Goal: Task Accomplishment & Management: Manage account settings

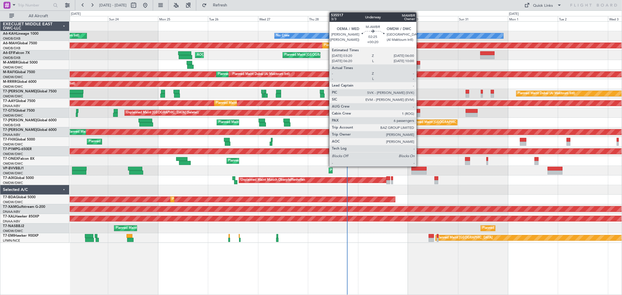
click at [419, 65] on div at bounding box center [418, 67] width 6 height 4
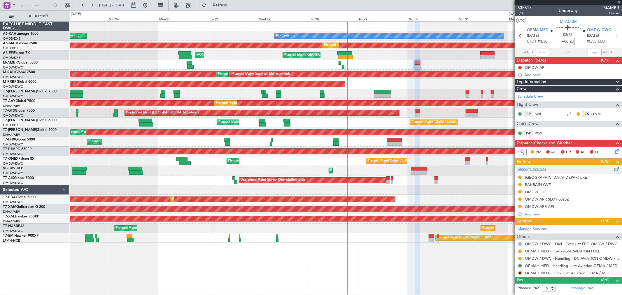
click at [537, 169] on link "Manage Permits" at bounding box center [532, 169] width 28 height 6
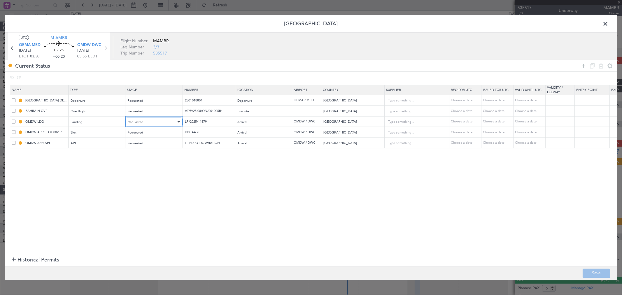
click at [167, 122] on div "Requested" at bounding box center [152, 122] width 48 height 9
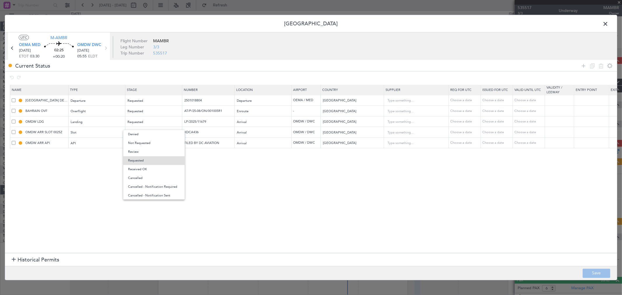
drag, startPoint x: 158, startPoint y: 172, endPoint x: 158, endPoint y: 162, distance: 10.2
click at [158, 171] on span "Received OK" at bounding box center [154, 169] width 52 height 9
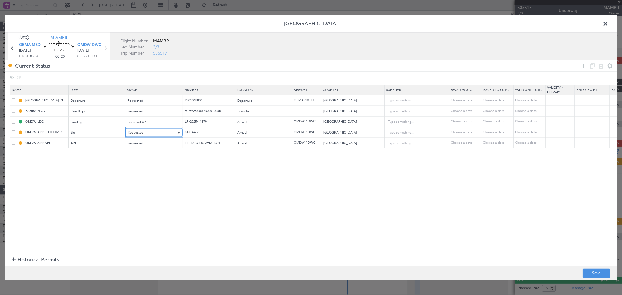
click at [159, 133] on div "Requested" at bounding box center [152, 132] width 48 height 9
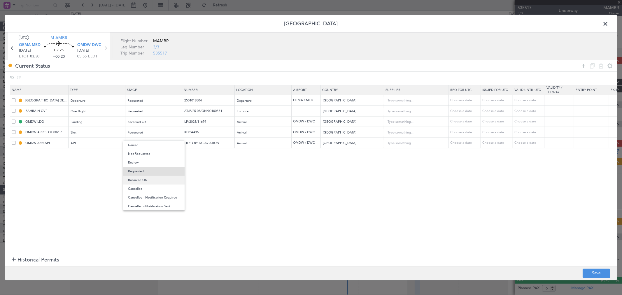
click at [155, 177] on span "Received OK" at bounding box center [154, 180] width 52 height 9
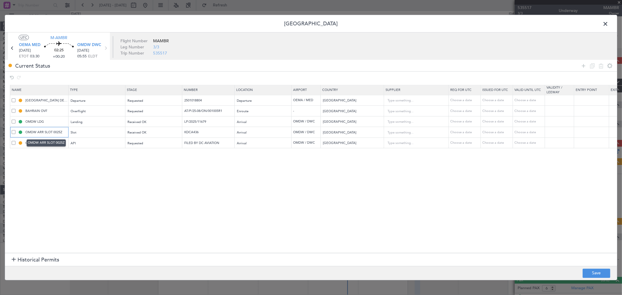
drag, startPoint x: 64, startPoint y: 130, endPoint x: 52, endPoint y: 132, distance: 12.7
click at [52, 132] on input "OMDW ARR SLOT 0025Z" at bounding box center [46, 132] width 44 height 5
click at [54, 134] on input "OMDW ARR SLOT0555Z" at bounding box center [46, 132] width 44 height 5
type input "OMDW ARR SLOT0 555Z"
click at [165, 143] on div "Requested" at bounding box center [152, 143] width 48 height 9
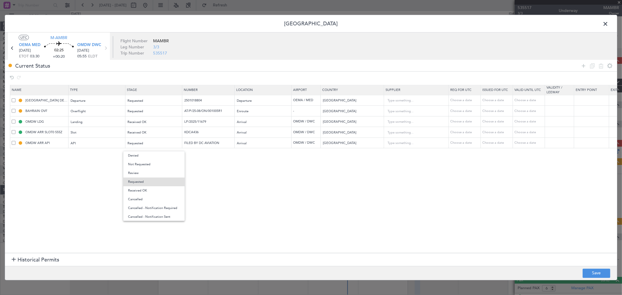
click at [148, 191] on span "Received OK" at bounding box center [154, 190] width 52 height 9
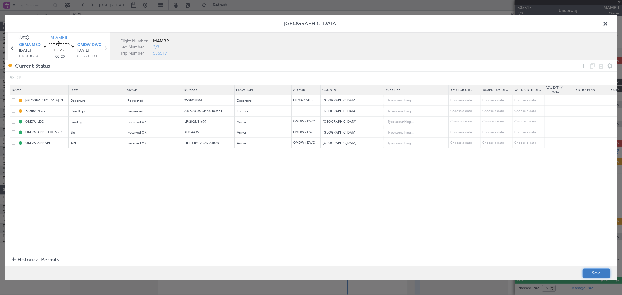
click at [602, 274] on button "Save" at bounding box center [597, 273] width 28 height 9
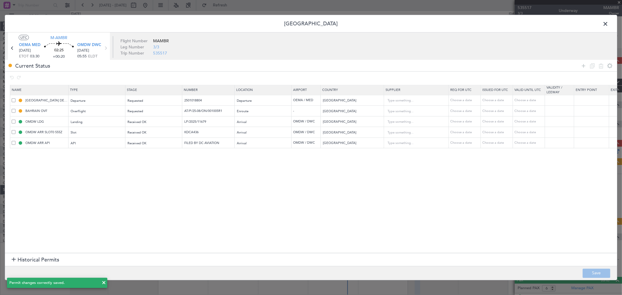
click at [608, 25] on span at bounding box center [608, 26] width 0 height 12
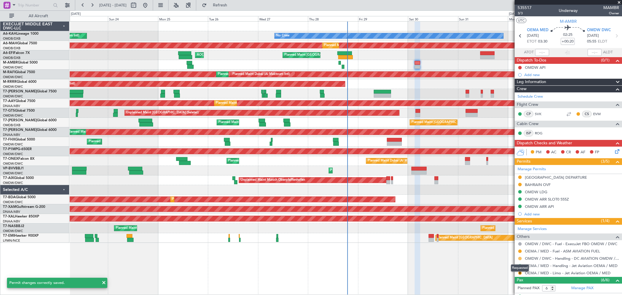
click at [521, 257] on button at bounding box center [519, 258] width 3 height 3
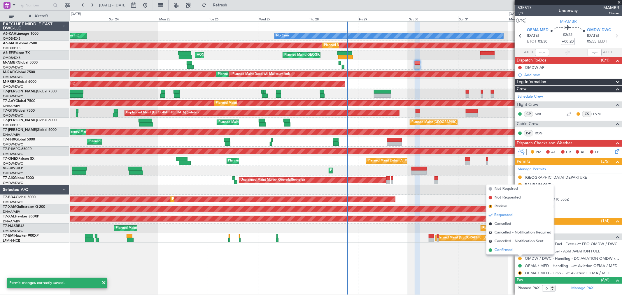
click at [506, 252] on span "Confirmed" at bounding box center [504, 250] width 18 height 6
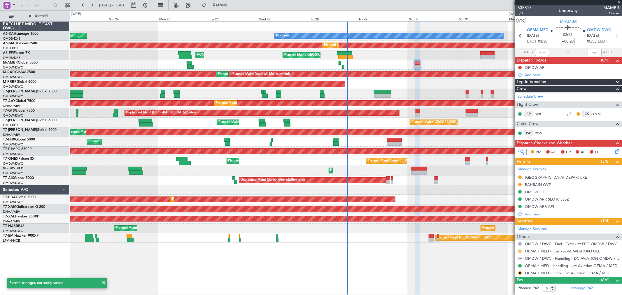
click at [520, 251] on button at bounding box center [519, 251] width 3 height 3
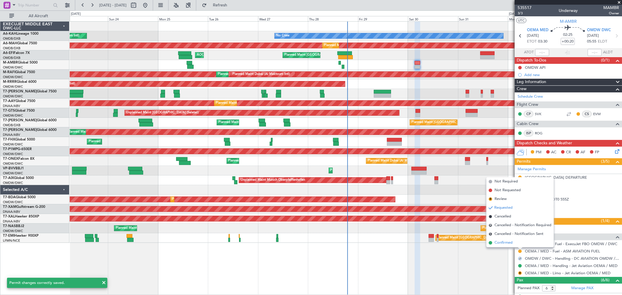
click at [511, 244] on span "Confirmed" at bounding box center [504, 243] width 18 height 6
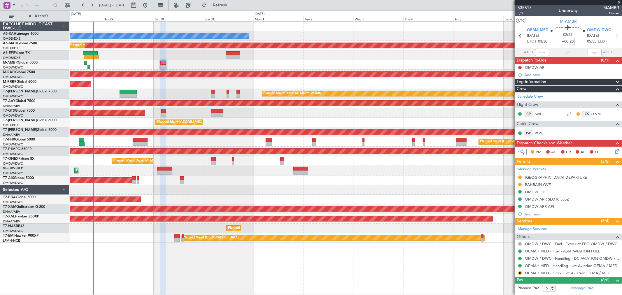
click at [187, 156] on div "No Crew Planned Maint [GEOGRAPHIC_DATA] ([GEOGRAPHIC_DATA]) Planned Maint [GEOG…" at bounding box center [346, 132] width 552 height 221
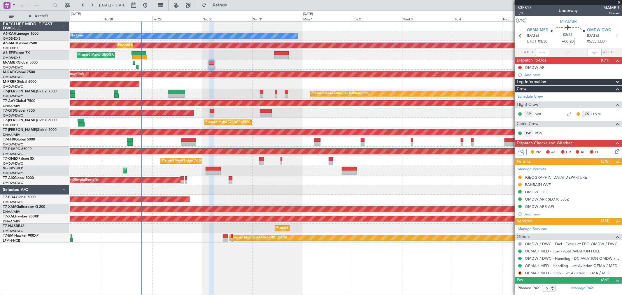
click at [228, 145] on div "Planned Maint [GEOGRAPHIC_DATA] ([GEOGRAPHIC_DATA])" at bounding box center [346, 142] width 552 height 10
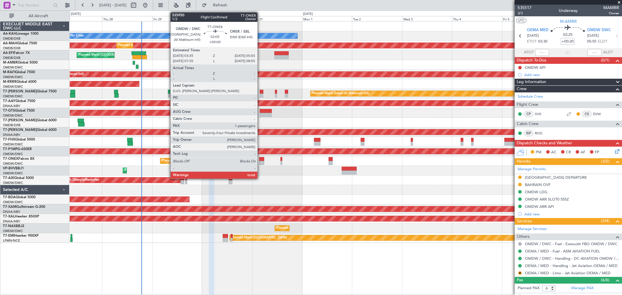
click at [260, 163] on div at bounding box center [261, 163] width 5 height 4
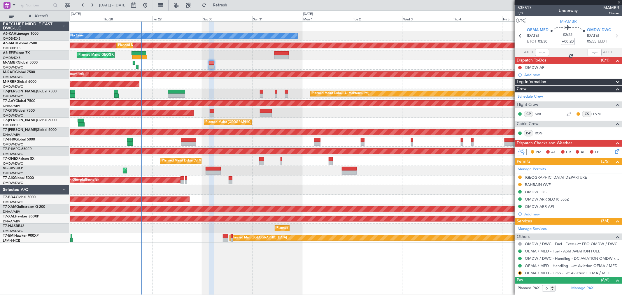
type input "1"
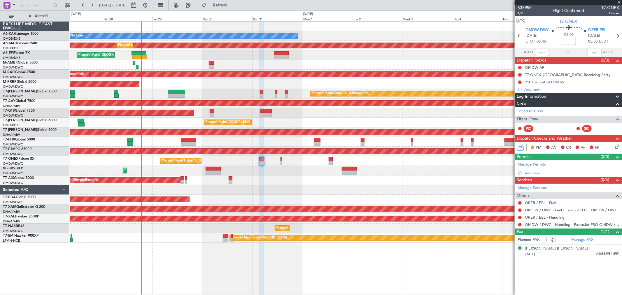
click at [538, 90] on div "Add new" at bounding box center [571, 89] width 95 height 5
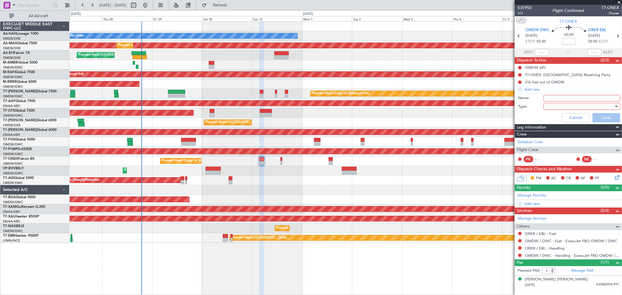
click at [556, 96] on input "Name:" at bounding box center [582, 98] width 77 height 6
type input "Crew"
click at [563, 110] on div at bounding box center [580, 106] width 68 height 9
click at [555, 118] on span "Generic" at bounding box center [578, 118] width 71 height 9
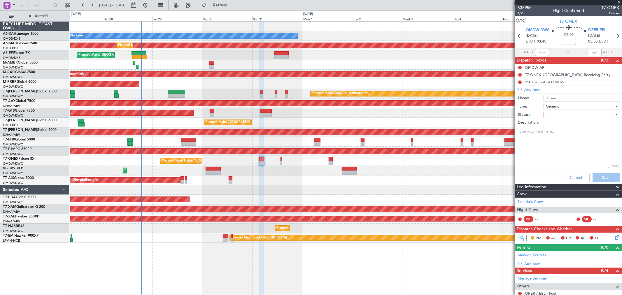
click at [558, 117] on div at bounding box center [580, 114] width 68 height 9
click at [554, 124] on span "Not Started" at bounding box center [579, 126] width 68 height 9
click at [543, 140] on textarea "Description:" at bounding box center [568, 149] width 103 height 42
paste textarea "CREW GRANT NIGEL EMMA"
type textarea "CREW GRANT NIGEL EMMA"
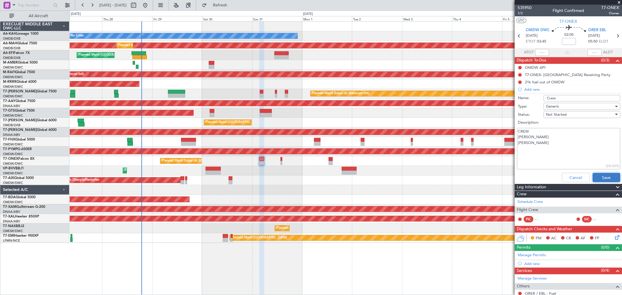
click at [604, 176] on button "Save" at bounding box center [607, 177] width 28 height 9
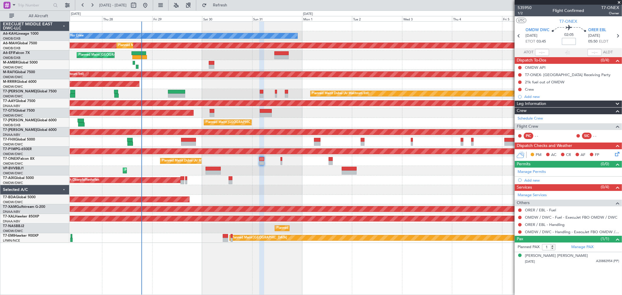
click at [569, 40] on input at bounding box center [569, 41] width 14 height 7
type input "+00:00"
click at [548, 223] on link "ORER / EBL - Handling" at bounding box center [545, 224] width 40 height 5
click at [539, 168] on div "Manage Permits" at bounding box center [568, 172] width 107 height 9
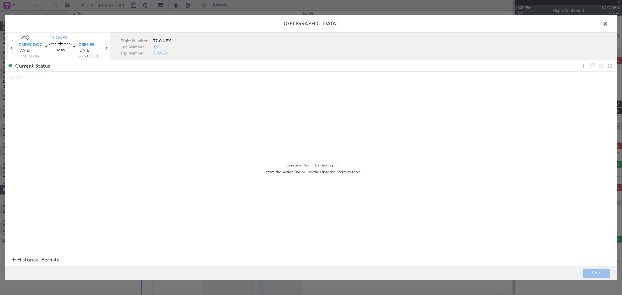
click at [44, 263] on span "Historical Permits" at bounding box center [38, 260] width 42 height 8
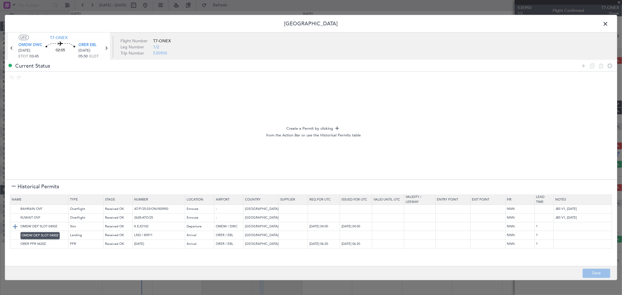
click at [15, 227] on img at bounding box center [15, 226] width 7 height 7
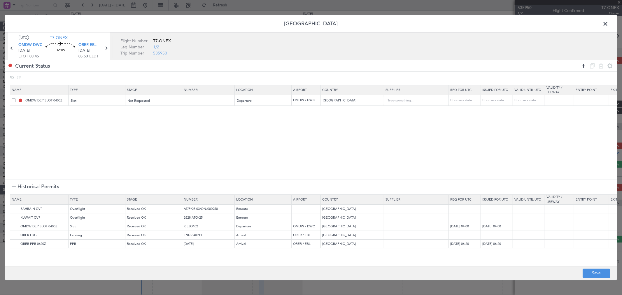
click at [585, 66] on icon at bounding box center [583, 65] width 7 height 7
click at [111, 111] on div "Type" at bounding box center [95, 111] width 48 height 9
click at [85, 146] on span "CANPASS" at bounding box center [97, 150] width 52 height 9
click at [255, 108] on div "Select an option" at bounding box center [261, 111] width 48 height 9
click at [251, 123] on span "Departure" at bounding box center [264, 124] width 52 height 9
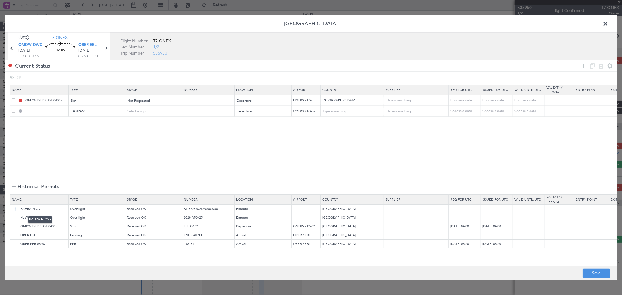
click at [15, 209] on img at bounding box center [15, 209] width 7 height 7
click at [13, 217] on img at bounding box center [15, 218] width 7 height 7
click at [16, 233] on img at bounding box center [15, 235] width 7 height 7
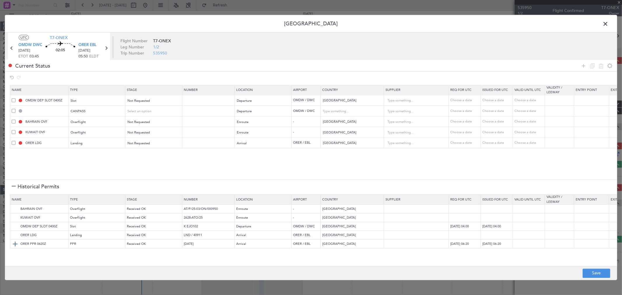
click at [14, 241] on img at bounding box center [15, 244] width 7 height 7
click at [585, 277] on button "Save" at bounding box center [597, 273] width 28 height 9
type input "OMDW DEP SLOT"
type input "NNN"
type input "1"
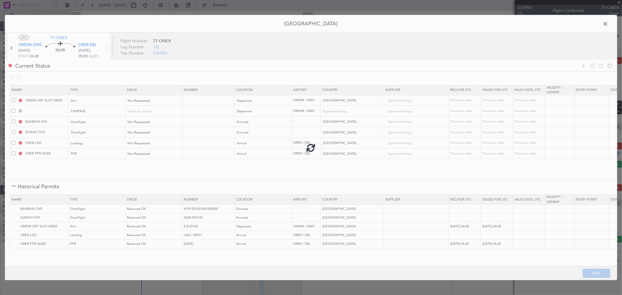
type input "CANPASS"
type input "United Arab Emirates"
type input "NNN"
type input "1"
type input "NNN"
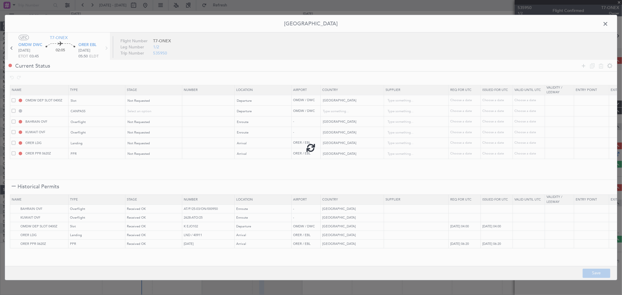
type input "NNN"
type input "1"
type input "ORER PPR"
type input "NNN"
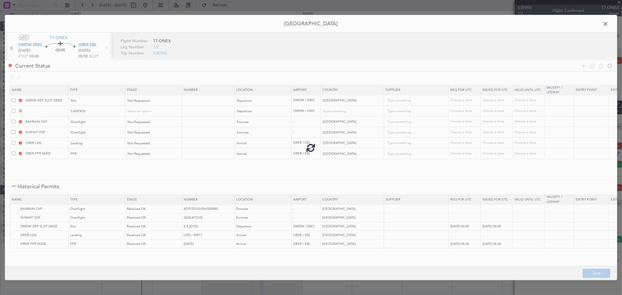
type input "1"
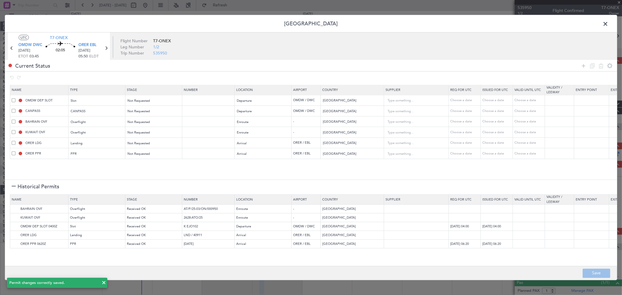
click at [608, 24] on span at bounding box center [608, 26] width 0 height 12
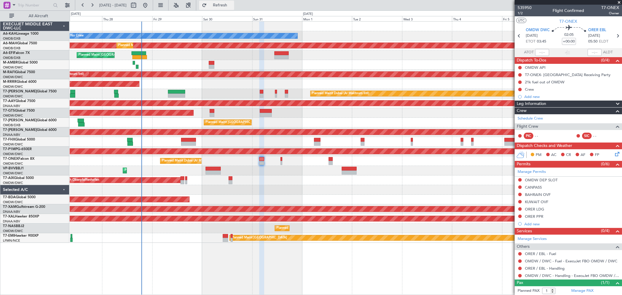
click at [232, 7] on span "Refresh" at bounding box center [220, 5] width 24 height 4
click at [527, 13] on span "1/2" at bounding box center [525, 13] width 14 height 5
click at [569, 45] on nimbus-time-variation "+00:00" at bounding box center [569, 42] width 14 height 9
click at [569, 44] on input "+00:00" at bounding box center [569, 41] width 14 height 7
type input "+00:05"
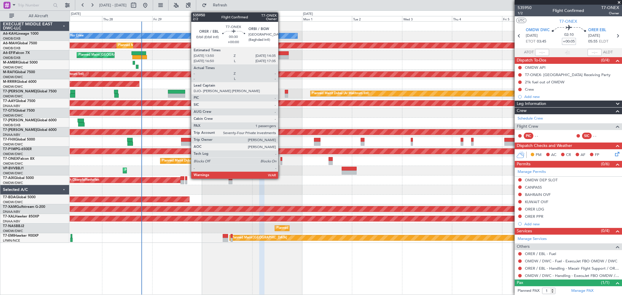
click at [281, 161] on div at bounding box center [282, 163] width 2 height 4
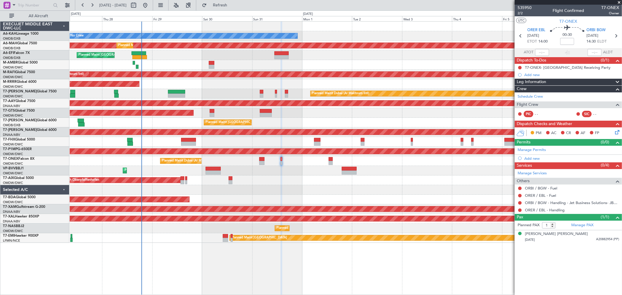
drag, startPoint x: 530, startPoint y: 212, endPoint x: 536, endPoint y: 213, distance: 5.7
click at [530, 212] on mat-tooltip-component "ORBI / BGW - Handling - Jet Business Solutions- JBS ORBI/BGW" at bounding box center [565, 212] width 104 height 15
drag, startPoint x: 544, startPoint y: 211, endPoint x: 539, endPoint y: 211, distance: 4.7
click at [544, 211] on div "ORBI / BGW - Handling - Jet Business Solutions- JBS ORBI/BGW" at bounding box center [566, 212] width 96 height 7
click at [543, 209] on link "ORER / EBL - Handling" at bounding box center [545, 210] width 40 height 5
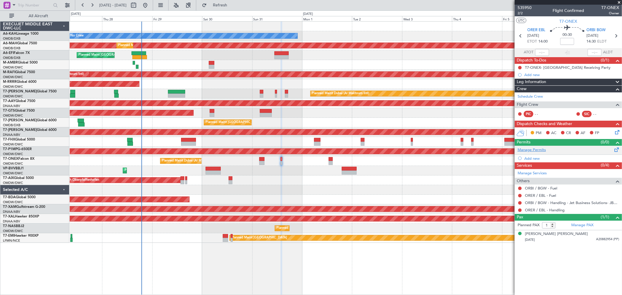
click at [528, 149] on link "Manage Permits" at bounding box center [532, 150] width 28 height 6
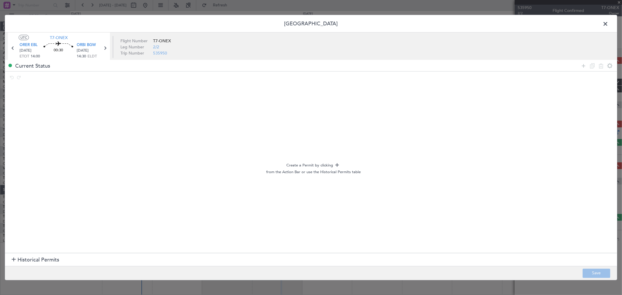
click at [23, 264] on span "Historical Permits" at bounding box center [38, 260] width 42 height 8
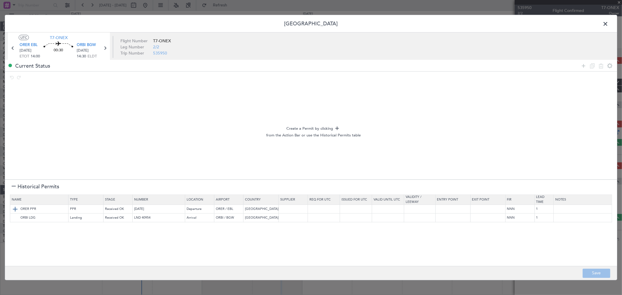
click at [16, 208] on img at bounding box center [15, 209] width 7 height 7
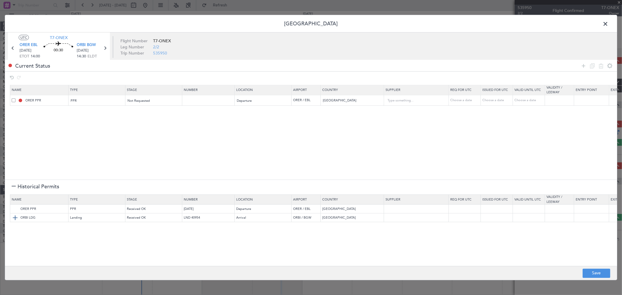
click at [15, 219] on img at bounding box center [15, 218] width 7 height 7
click at [595, 271] on button "Save" at bounding box center [597, 273] width 28 height 9
type input "NNN"
type input "1"
type input "NNN"
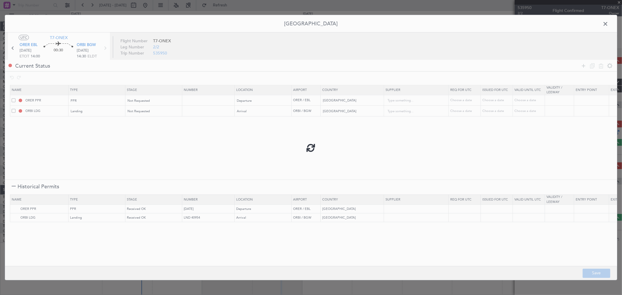
type input "1"
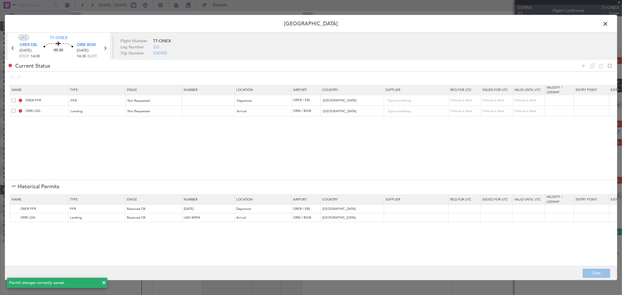
click at [608, 23] on span at bounding box center [608, 26] width 0 height 12
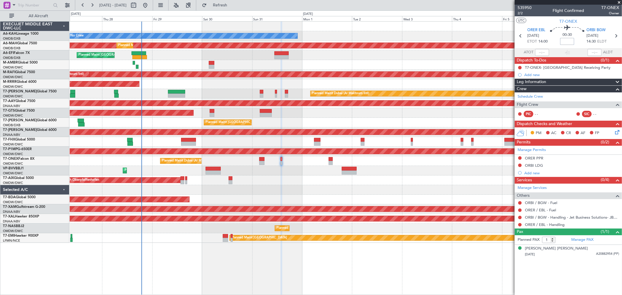
click at [565, 40] on input at bounding box center [567, 41] width 14 height 7
click at [570, 41] on input at bounding box center [567, 41] width 14 height 7
type input "+00:10"
click at [521, 10] on span "535950" at bounding box center [525, 8] width 14 height 6
click at [521, 13] on span "2/2" at bounding box center [525, 13] width 14 height 5
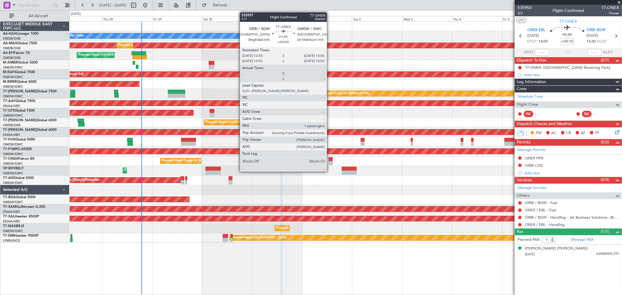
click at [330, 161] on div at bounding box center [331, 163] width 4 height 4
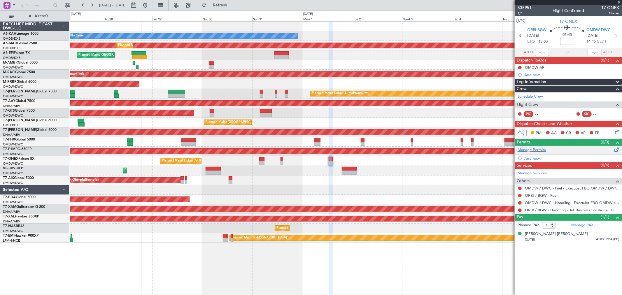
click at [528, 147] on div "Manage Permits" at bounding box center [568, 150] width 107 height 9
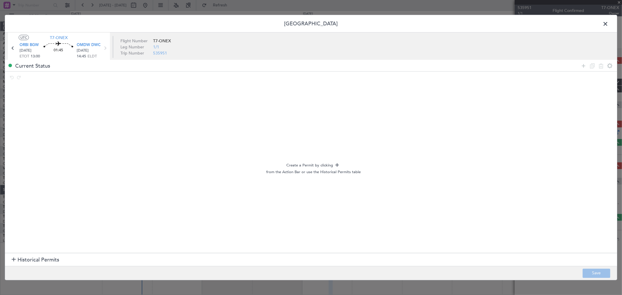
click at [26, 260] on span "Historical Permits" at bounding box center [38, 260] width 42 height 8
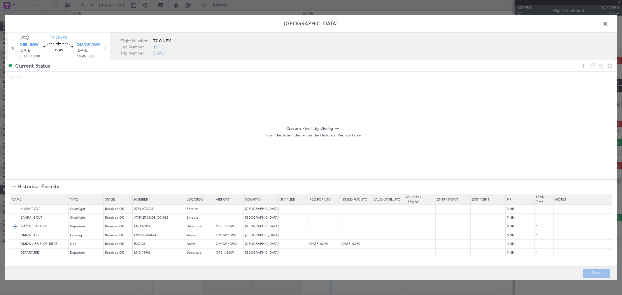
click at [16, 225] on img at bounding box center [15, 226] width 7 height 7
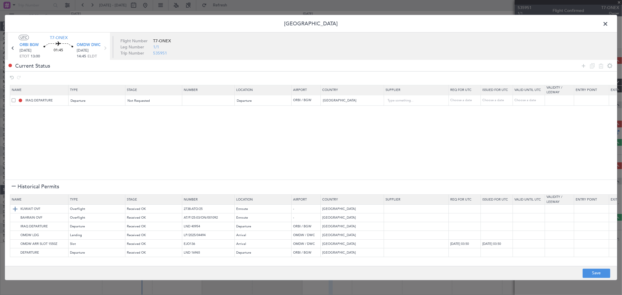
click at [15, 210] on img at bounding box center [15, 209] width 7 height 7
click at [15, 219] on img at bounding box center [15, 218] width 7 height 7
click at [14, 237] on img at bounding box center [15, 235] width 7 height 7
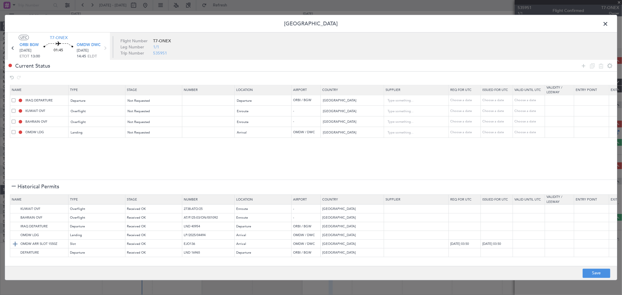
click at [15, 246] on img at bounding box center [15, 244] width 7 height 7
click at [584, 62] on div at bounding box center [596, 66] width 35 height 8
click at [584, 63] on icon at bounding box center [583, 65] width 7 height 7
drag, startPoint x: 104, startPoint y: 153, endPoint x: 103, endPoint y: 155, distance: 3.2
click at [104, 154] on div "Type" at bounding box center [95, 154] width 48 height 9
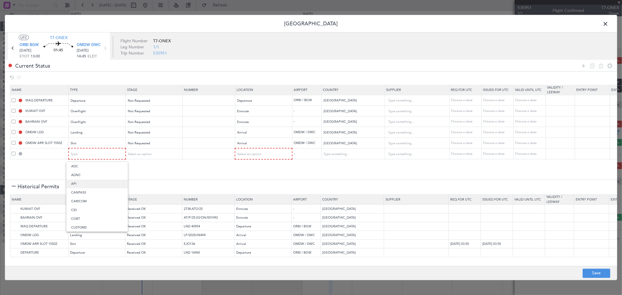
click at [83, 186] on span "API" at bounding box center [97, 184] width 52 height 9
click at [269, 157] on div "Select an option" at bounding box center [261, 154] width 48 height 9
click at [252, 187] on span "Arrival" at bounding box center [264, 184] width 52 height 9
click at [596, 274] on button "Save" at bounding box center [597, 273] width 28 height 9
type input "NNN"
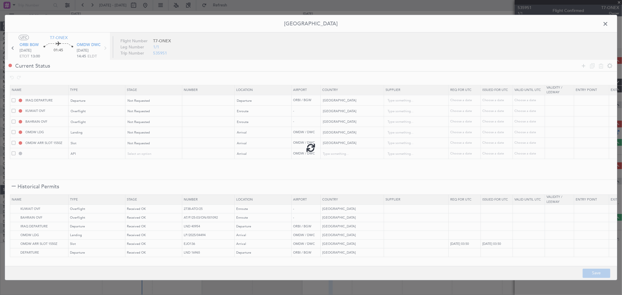
type input "1"
type input "NNN"
type input "1"
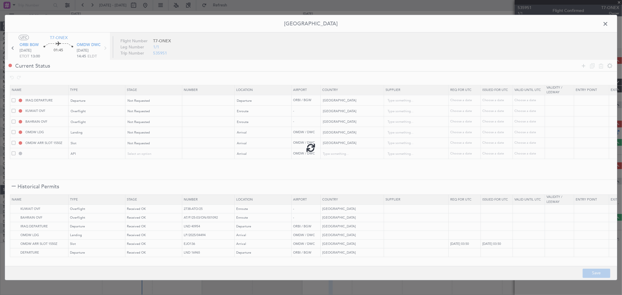
type input "OMDW ARR SLOT"
type input "NNN"
type input "1"
type input "OMDW ARR API"
type input "United Arab Emirates"
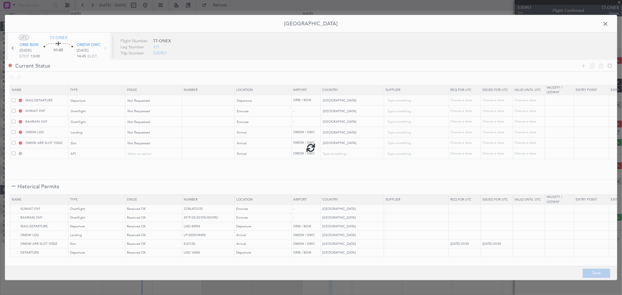
type input "NNN"
type input "1"
drag, startPoint x: 608, startPoint y: 24, endPoint x: 605, endPoint y: 23, distance: 2.9
click at [608, 24] on span at bounding box center [608, 26] width 0 height 12
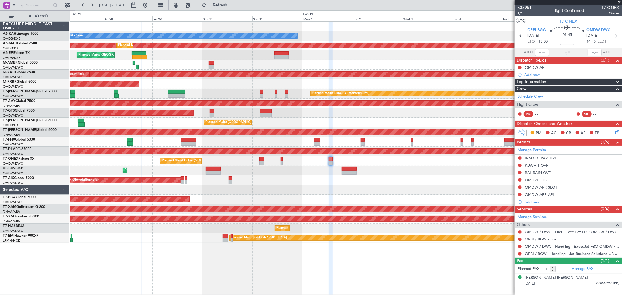
click at [569, 39] on input at bounding box center [567, 41] width 14 height 7
click at [520, 13] on span "1/1" at bounding box center [525, 13] width 14 height 5
drag, startPoint x: 525, startPoint y: 15, endPoint x: 521, endPoint y: 15, distance: 3.8
click at [524, 16] on mat-tooltip-component "Leg Number" at bounding box center [524, 23] width 29 height 15
click at [27, 139] on link "T7-FHX Global 5000" at bounding box center [19, 139] width 32 height 3
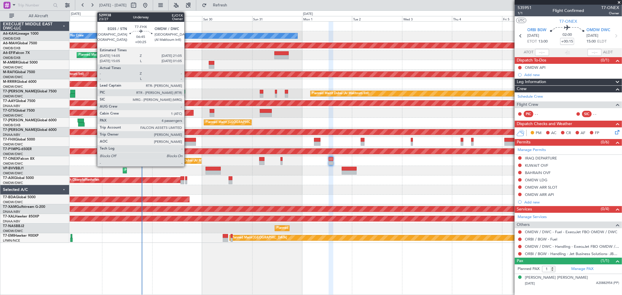
click at [187, 141] on div at bounding box center [188, 140] width 15 height 4
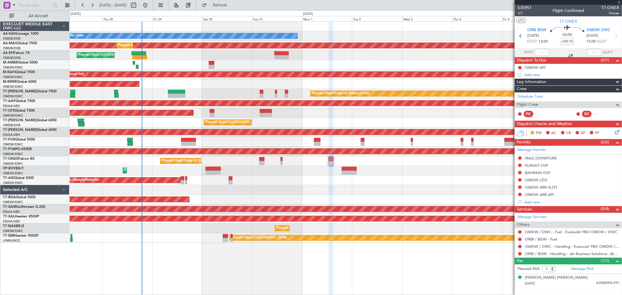
type input "+00:25"
type input "4"
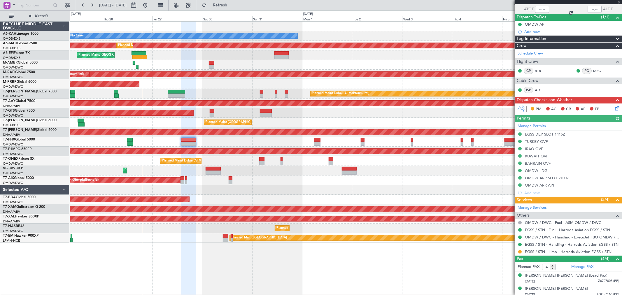
scroll to position [65, 0]
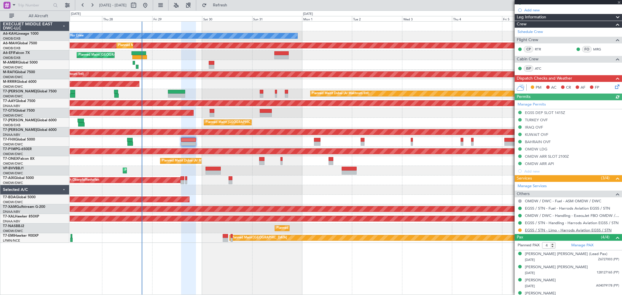
click at [560, 229] on link "EGSS / STN - Limo - Harrods Aviation EGSS / STN" at bounding box center [568, 230] width 87 height 5
click at [537, 187] on link "Manage Services" at bounding box center [532, 186] width 29 height 6
click at [228, 8] on button "Refresh" at bounding box center [216, 5] width 35 height 9
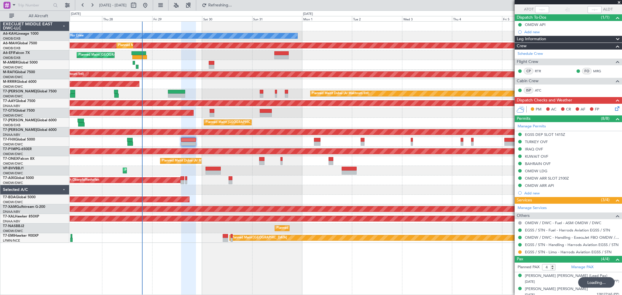
scroll to position [32, 0]
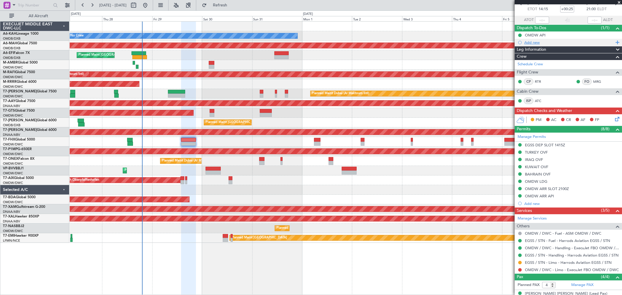
click at [534, 44] on div "Add new" at bounding box center [569, 42] width 90 height 5
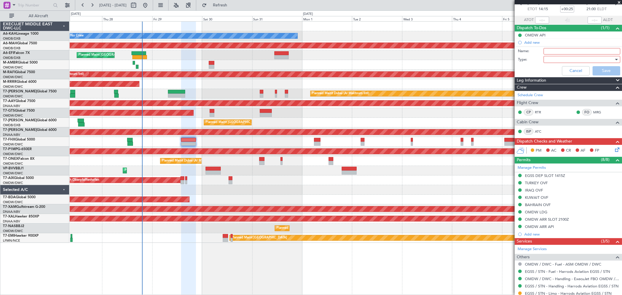
click at [556, 52] on input "Name:" at bounding box center [582, 51] width 77 height 6
paste input "30.000lbs as block fuel"
type input "30.000lbs as block fuel"
click at [556, 58] on div at bounding box center [580, 59] width 68 height 9
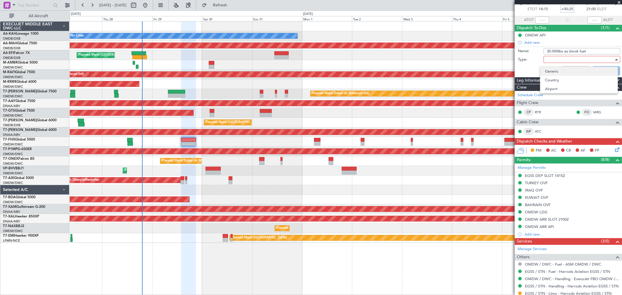
click at [550, 69] on span "Generic" at bounding box center [579, 71] width 68 height 9
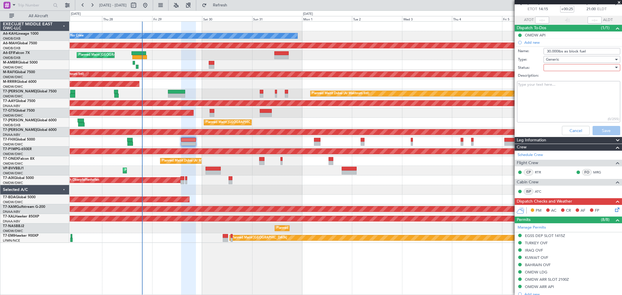
click at [554, 69] on div at bounding box center [580, 67] width 68 height 9
click at [554, 78] on span "Not Started" at bounding box center [579, 79] width 68 height 9
click at [602, 127] on button "Save" at bounding box center [607, 130] width 28 height 9
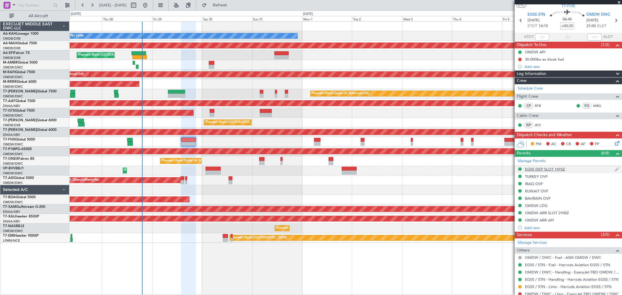
scroll to position [0, 0]
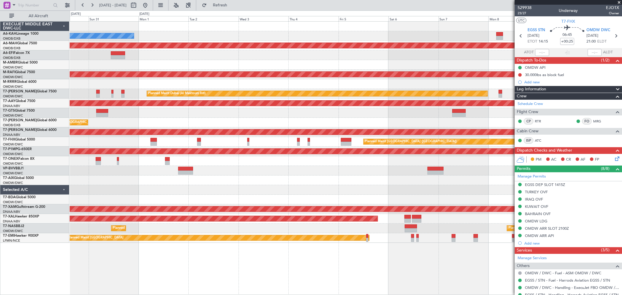
click at [158, 189] on div "No Crew Planned Maint Dubai (Dubai Intl) Planned Maint Dubai (Dubai Intl) Plann…" at bounding box center [346, 132] width 552 height 221
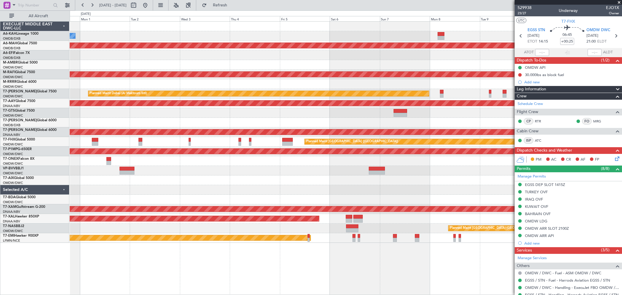
click at [191, 188] on div at bounding box center [346, 190] width 552 height 10
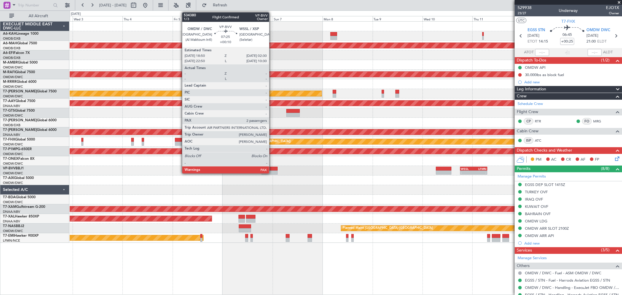
click at [272, 172] on div at bounding box center [270, 173] width 16 height 4
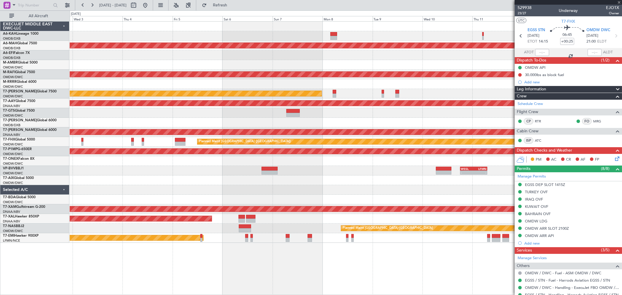
type input "+00:10"
type input "3"
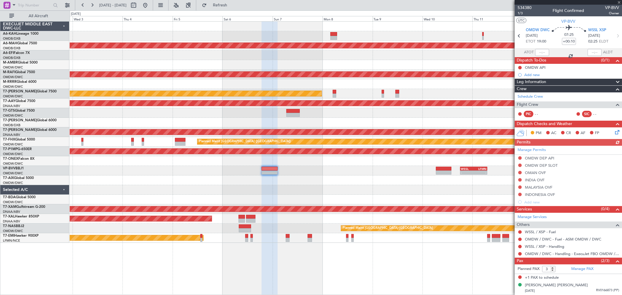
scroll to position [13, 0]
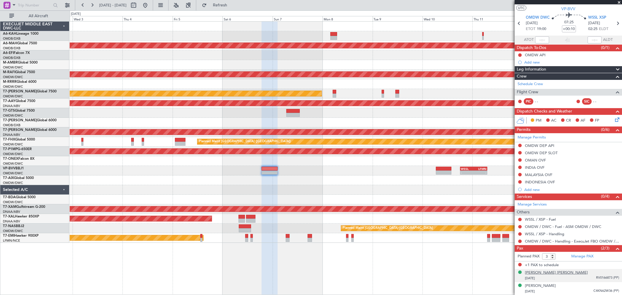
click at [544, 273] on div "[PERSON_NAME] [PERSON_NAME]" at bounding box center [556, 273] width 63 height 6
click at [577, 254] on mat-tooltip-component "Incomplete" at bounding box center [566, 259] width 27 height 15
click at [576, 252] on div "Manage PAX" at bounding box center [595, 256] width 54 height 9
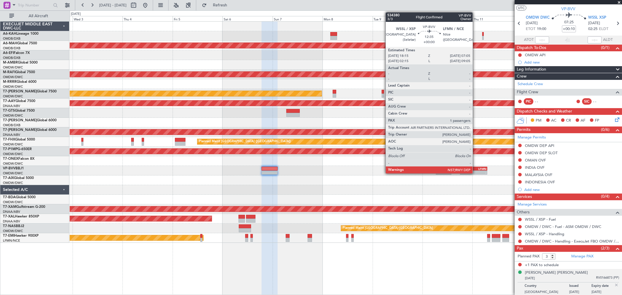
click at [476, 170] on div "07:05 Z" at bounding box center [480, 171] width 13 height 3
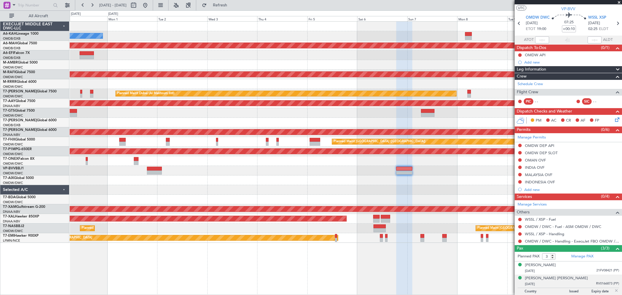
click at [374, 173] on div "- - WSSL 18:15 Z LFMN 07:05 Z Planned Maint Dubai (Al Maktoum Intl)" at bounding box center [346, 171] width 552 height 10
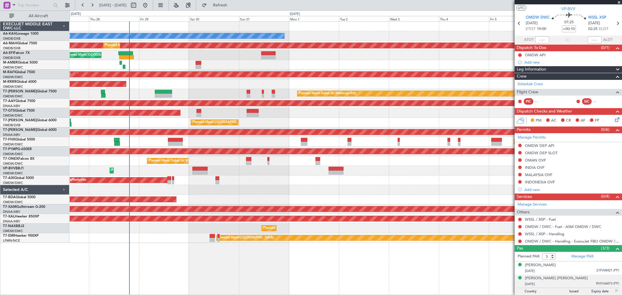
click at [319, 188] on div at bounding box center [346, 190] width 552 height 10
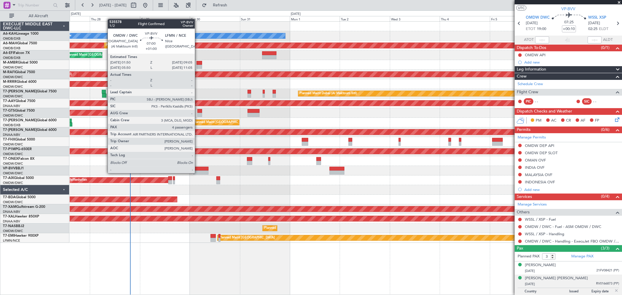
click at [198, 173] on div at bounding box center [200, 173] width 15 height 4
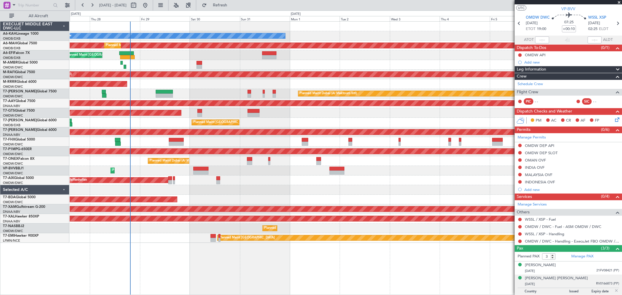
click at [79, 172] on div "No Crew Planned Maint [GEOGRAPHIC_DATA] ([GEOGRAPHIC_DATA]) Planned Maint [GEOG…" at bounding box center [346, 132] width 552 height 221
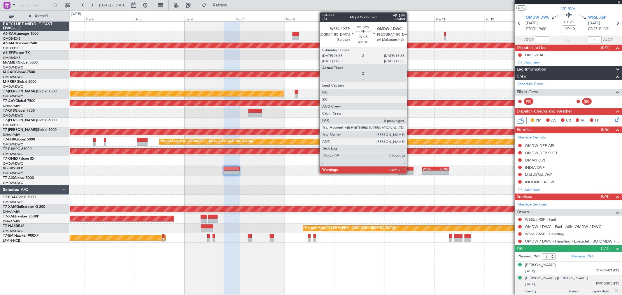
click at [410, 168] on div at bounding box center [405, 169] width 15 height 4
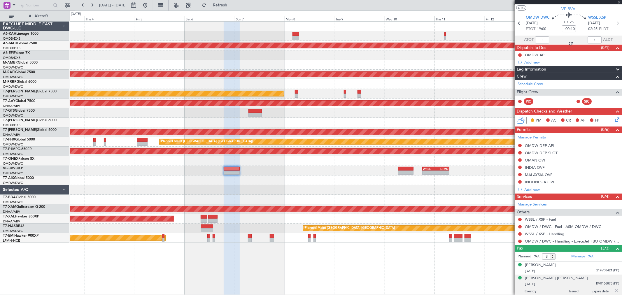
type input "-00:10"
type input "0"
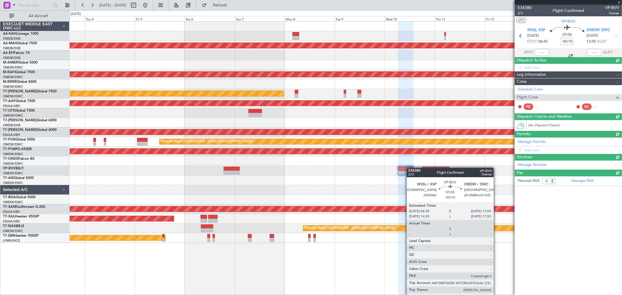
scroll to position [0, 0]
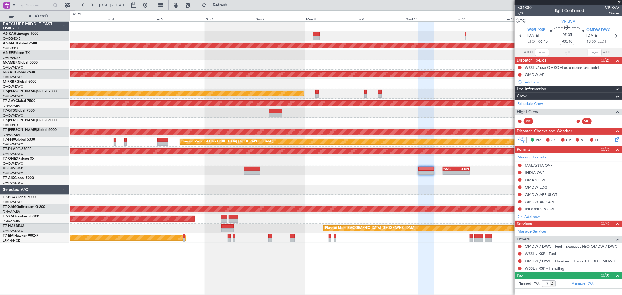
click at [459, 178] on div "No Crew Planned Maint Dubai (Dubai Intl) Planned Maint Dubai (Al Maktoum Intl) …" at bounding box center [346, 132] width 552 height 221
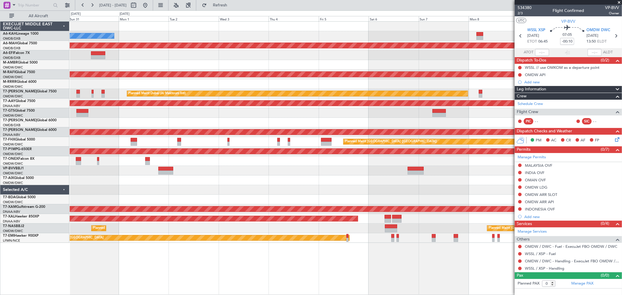
click at [369, 193] on div "No Crew Planned Maint Dubai (Dubai Intl) Planned Maint Dubai (Dubai Intl) Plann…" at bounding box center [346, 132] width 552 height 221
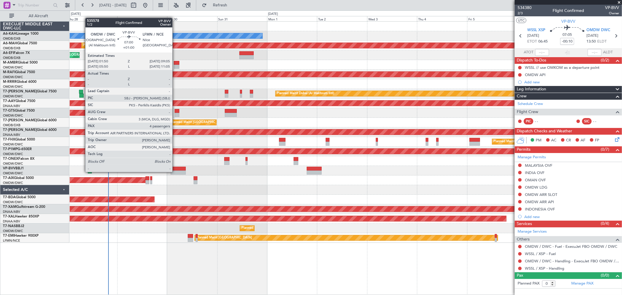
click at [175, 171] on div at bounding box center [178, 173] width 15 height 4
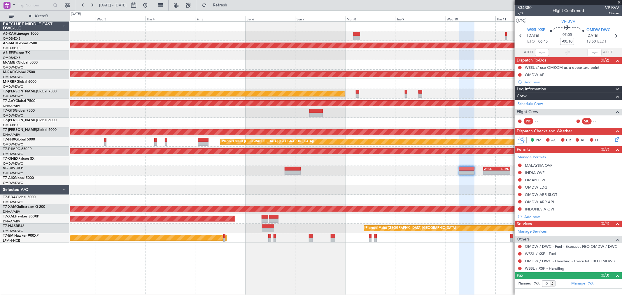
click at [121, 178] on div "No Crew Planned Maint Dubai (Dubai Intl) Planned Maint Dubai (Al Maktoum Intl) …" at bounding box center [346, 132] width 552 height 221
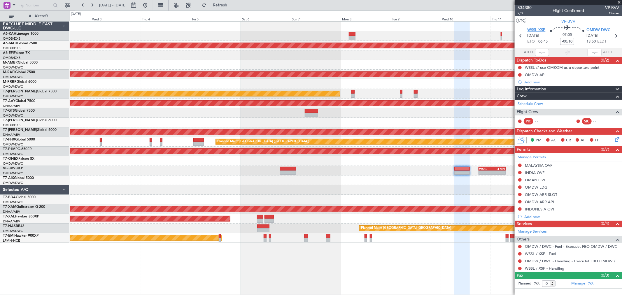
click at [534, 29] on span "WSSL XSP" at bounding box center [536, 30] width 18 height 6
click at [524, 15] on span "2/3" at bounding box center [525, 13] width 14 height 5
click at [227, 2] on button "Refresh" at bounding box center [216, 5] width 35 height 9
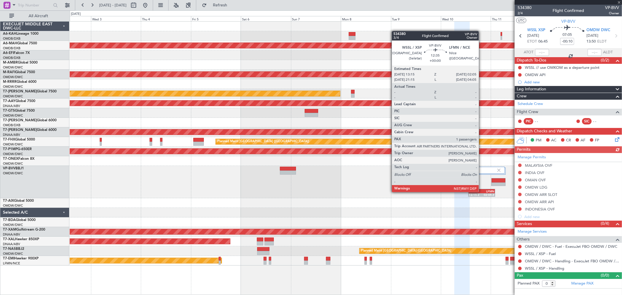
click at [482, 192] on div "LFMN" at bounding box center [488, 191] width 13 height 3
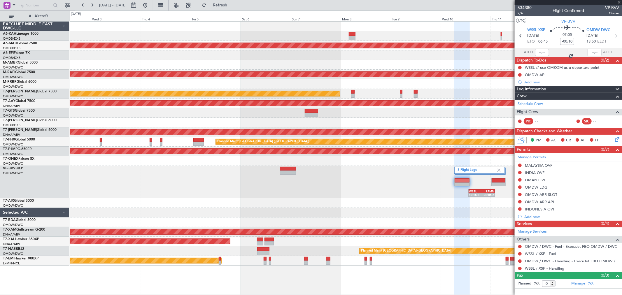
type input "1"
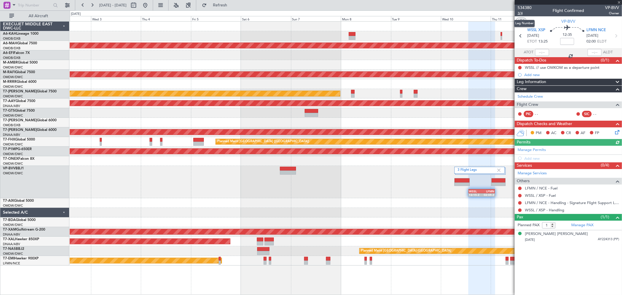
click at [523, 13] on span "3/4" at bounding box center [525, 13] width 14 height 5
click at [593, 227] on link "Manage PAX" at bounding box center [582, 225] width 22 height 6
click at [232, 5] on span "Refresh" at bounding box center [220, 5] width 24 height 4
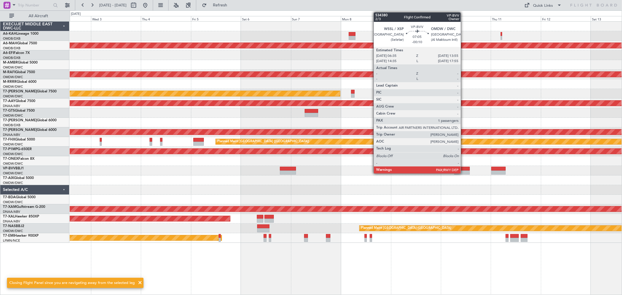
click at [464, 170] on div at bounding box center [461, 169] width 15 height 4
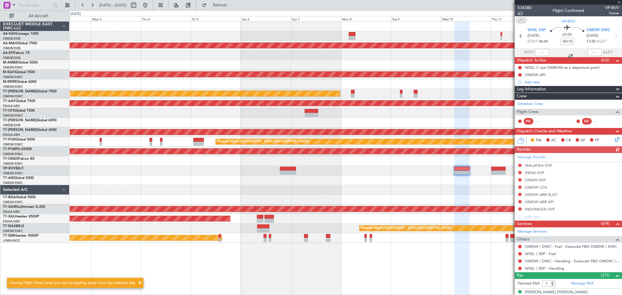
click at [524, 15] on span "2/3" at bounding box center [525, 13] width 14 height 5
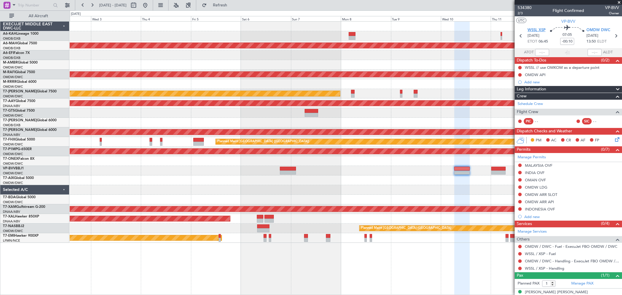
click at [541, 30] on span "WSSL XSP" at bounding box center [536, 30] width 18 height 6
click at [234, 8] on button "Refresh" at bounding box center [216, 5] width 35 height 9
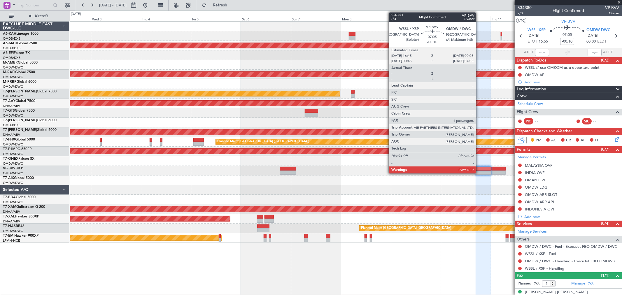
click at [479, 171] on div at bounding box center [483, 173] width 15 height 4
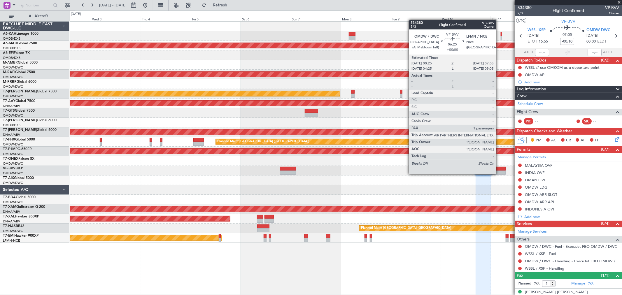
click at [499, 173] on div at bounding box center [498, 173] width 14 height 4
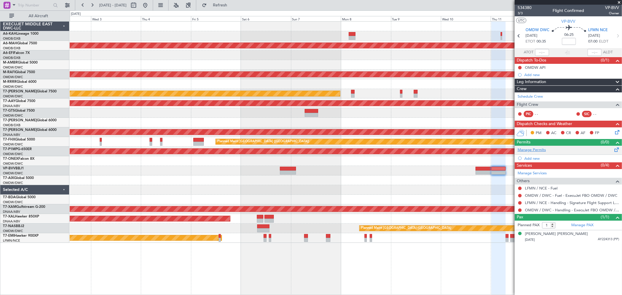
click at [530, 149] on link "Manage Permits" at bounding box center [532, 150] width 28 height 6
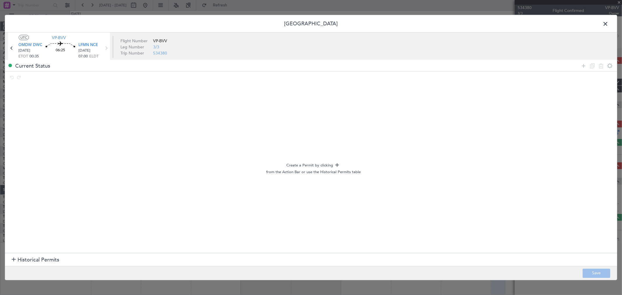
click at [31, 261] on span "Historical Permits" at bounding box center [38, 260] width 42 height 8
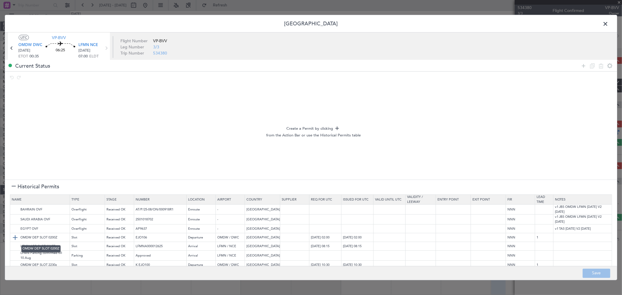
click at [13, 241] on img at bounding box center [15, 237] width 7 height 7
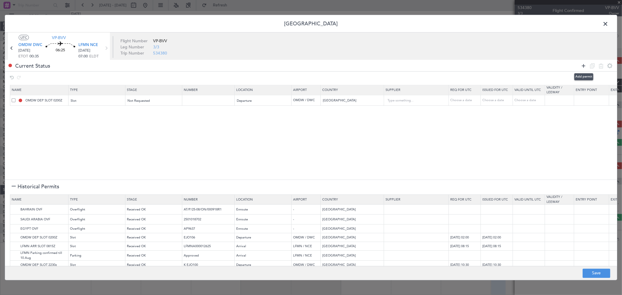
click at [584, 66] on icon at bounding box center [583, 65] width 7 height 7
click at [80, 112] on div "Type" at bounding box center [95, 111] width 48 height 9
drag, startPoint x: 85, startPoint y: 144, endPoint x: 148, endPoint y: 130, distance: 64.2
click at [85, 144] on span "API" at bounding box center [97, 141] width 52 height 9
click at [253, 110] on span "Select an option" at bounding box center [249, 111] width 24 height 4
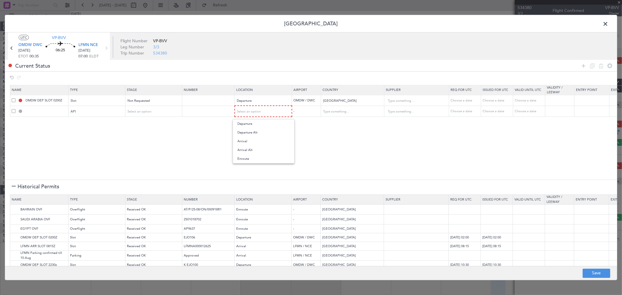
click at [248, 125] on span "Departure" at bounding box center [264, 124] width 52 height 9
click at [13, 210] on img at bounding box center [15, 209] width 7 height 7
click at [13, 220] on img at bounding box center [15, 219] width 7 height 7
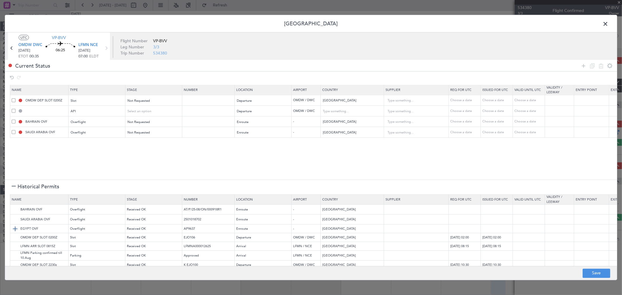
click at [13, 226] on img at bounding box center [15, 229] width 7 height 7
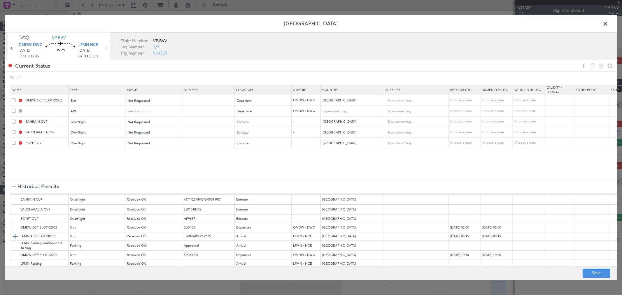
scroll to position [18, 0]
click at [14, 230] on img at bounding box center [15, 233] width 7 height 7
click at [14, 239] on img at bounding box center [15, 242] width 7 height 7
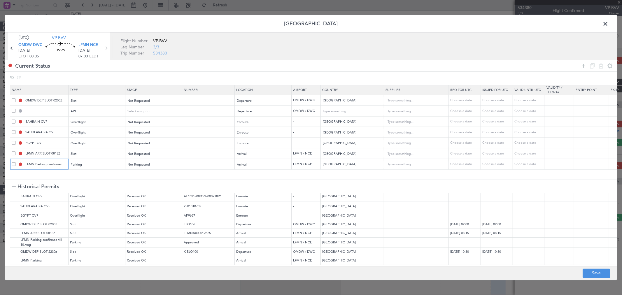
drag, startPoint x: 47, startPoint y: 165, endPoint x: 84, endPoint y: 169, distance: 37.5
click at [84, 169] on tr "LFMN Parking confirmed till 10.Aug Parking Not Requested Arrival LFMN / NCE Fra…" at bounding box center [382, 164] width 744 height 11
type input "LFMN Parking"
click at [598, 275] on button "Save" at bounding box center [597, 273] width 28 height 9
type input "OMDW DEP SLOT"
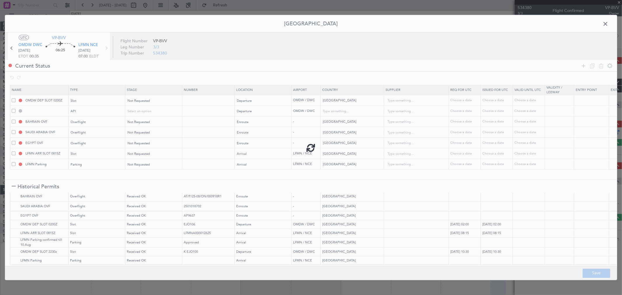
type input "NNN"
type input "1"
type input "OMDW DEP API"
type input "United Arab Emirates"
type input "NNN"
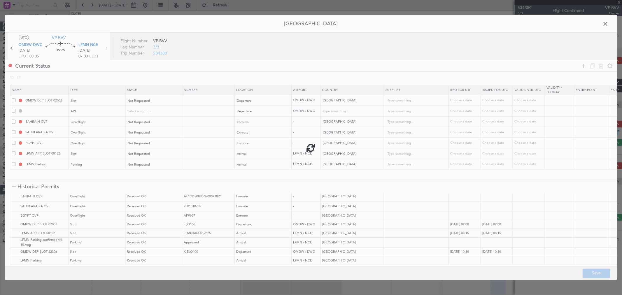
type input "1"
type input "NNN"
type input "LFMN ARR SLOT"
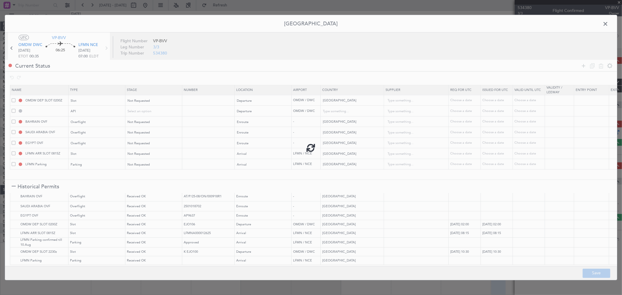
type input "NNN"
type input "LFMN Parking"
type input "NNN"
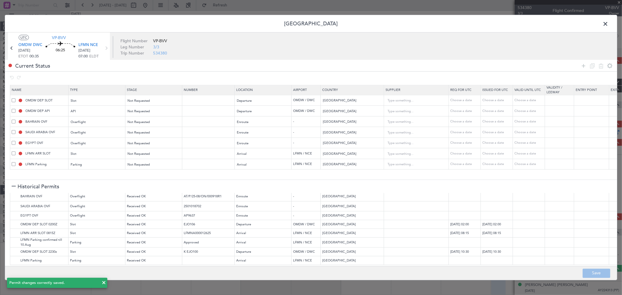
drag, startPoint x: 605, startPoint y: 24, endPoint x: 604, endPoint y: 27, distance: 3.3
click at [608, 24] on span at bounding box center [608, 26] width 0 height 12
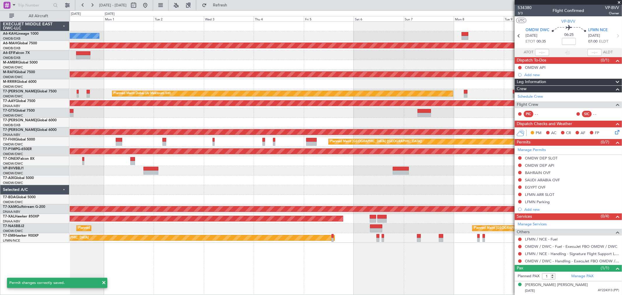
click at [367, 183] on div "No Crew Planned Maint Dubai (Dubai Intl) Planned Maint Dubai (Dubai Intl) Plann…" at bounding box center [346, 132] width 552 height 221
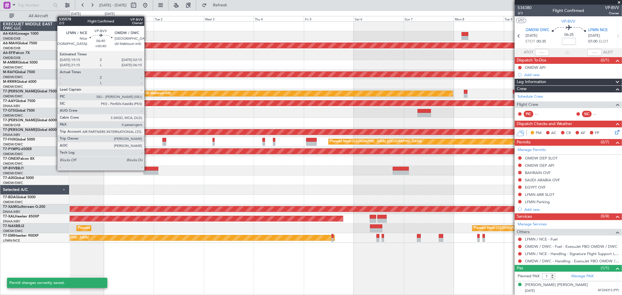
click at [147, 170] on div at bounding box center [150, 169] width 15 height 4
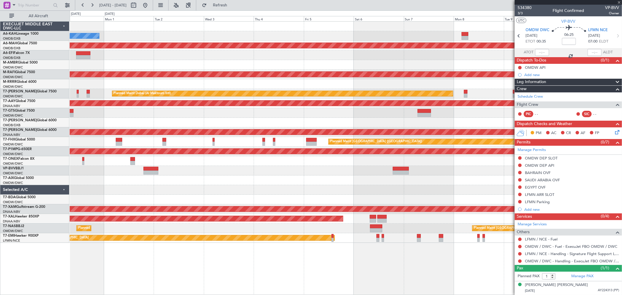
type input "+00:40"
type input "4"
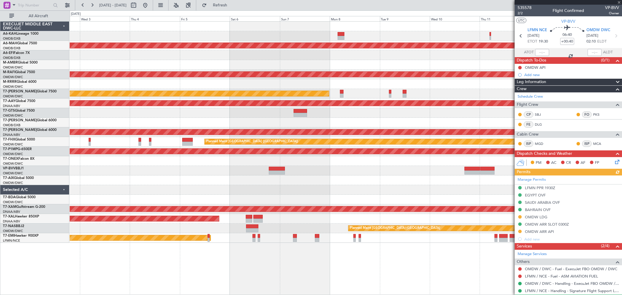
click at [95, 184] on div at bounding box center [346, 181] width 552 height 10
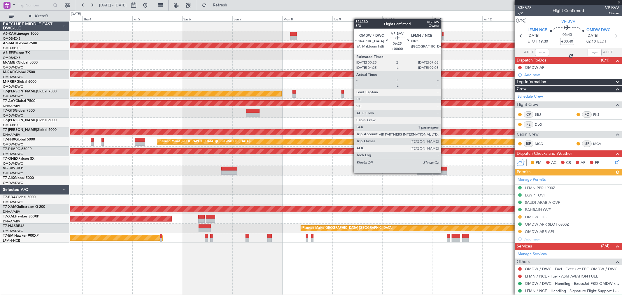
click at [444, 173] on div at bounding box center [440, 173] width 14 height 4
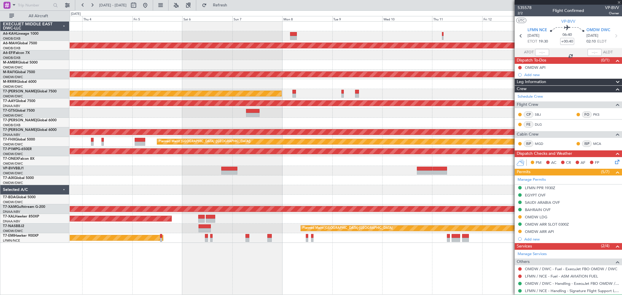
type input "1"
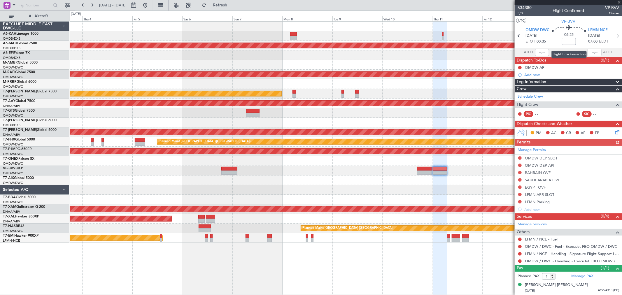
click at [569, 39] on input at bounding box center [569, 41] width 14 height 7
type input "+00:15"
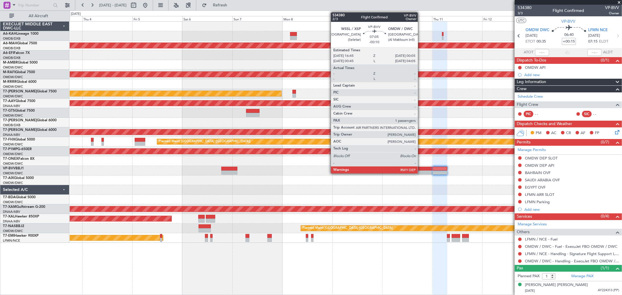
click at [421, 171] on div at bounding box center [424, 173] width 15 height 4
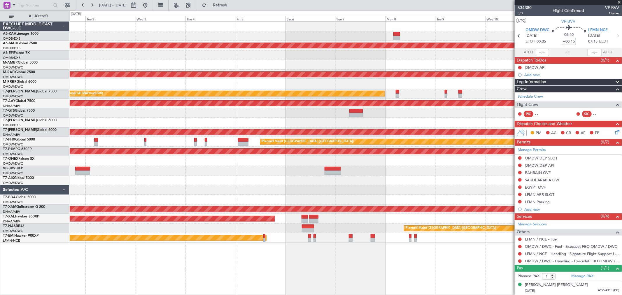
click at [451, 190] on div "No Crew Planned Maint Dubai (Dubai Intl) Planned Maint Dubai (Al Maktoum Intl) …" at bounding box center [346, 132] width 552 height 221
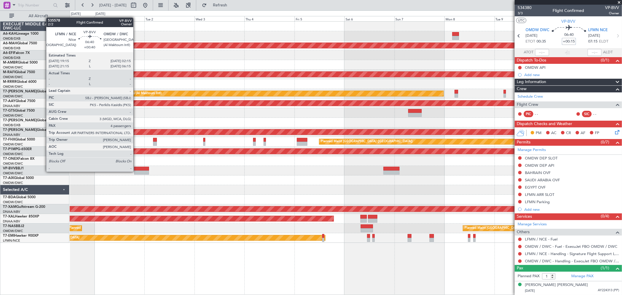
click at [136, 171] on div at bounding box center [141, 173] width 15 height 4
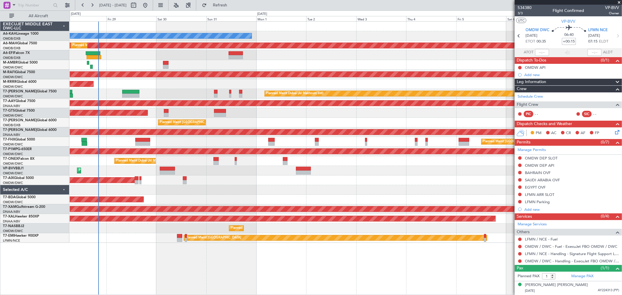
click at [338, 180] on div "No Crew Planned Maint [GEOGRAPHIC_DATA] ([GEOGRAPHIC_DATA]) Planned Maint [GEOG…" at bounding box center [346, 132] width 552 height 221
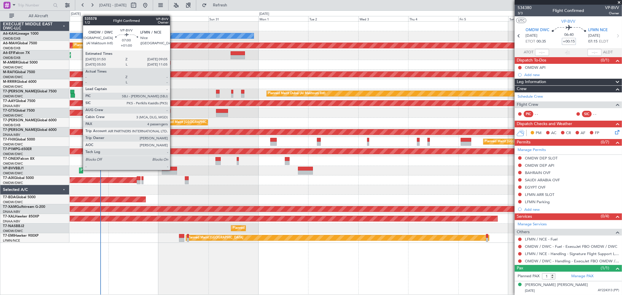
click at [173, 169] on div at bounding box center [169, 169] width 15 height 4
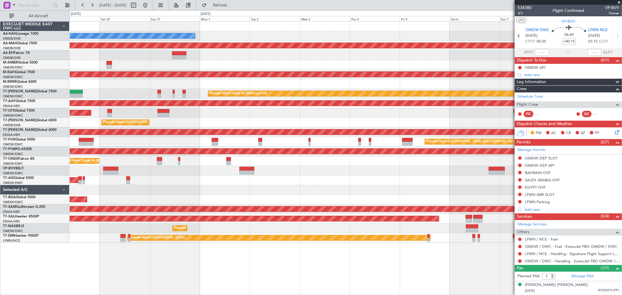
click at [353, 176] on div "Unplanned Maint Munich Oberpfaffenhofen" at bounding box center [346, 181] width 552 height 10
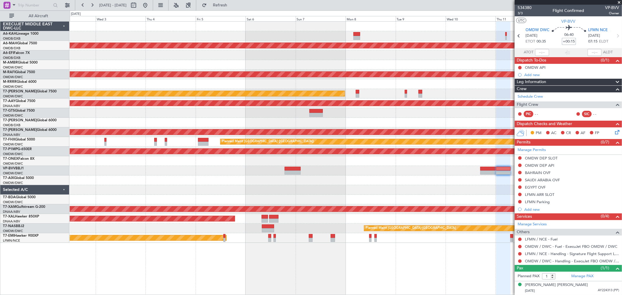
click at [282, 177] on div at bounding box center [346, 181] width 552 height 10
click at [566, 43] on input "+00:15" at bounding box center [569, 41] width 14 height 7
click at [570, 43] on input "+00:15" at bounding box center [569, 41] width 14 height 7
click at [572, 39] on input "+00:15" at bounding box center [569, 41] width 14 height 7
click at [573, 42] on input "+00:15" at bounding box center [569, 41] width 14 height 7
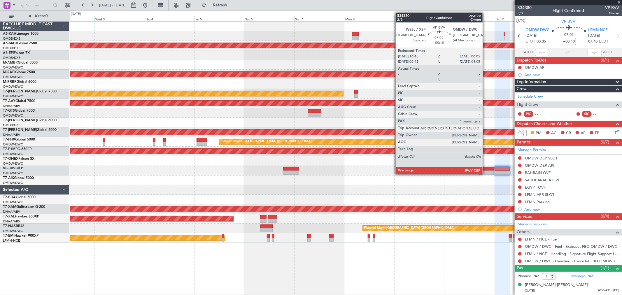
click at [485, 173] on div at bounding box center [486, 173] width 15 height 4
click at [485, 169] on div at bounding box center [486, 169] width 15 height 4
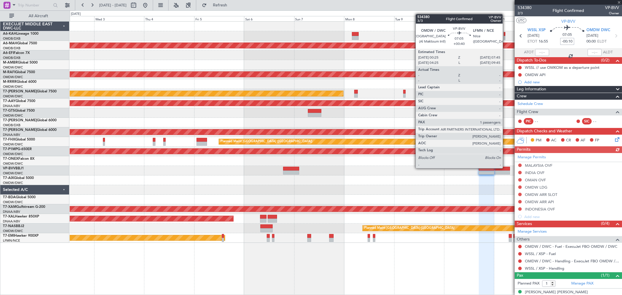
click at [506, 168] on div at bounding box center [502, 169] width 15 height 4
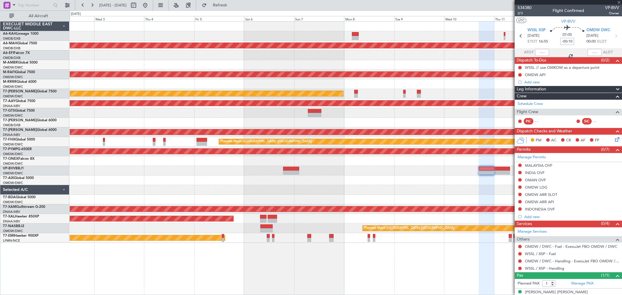
type input "+00:40"
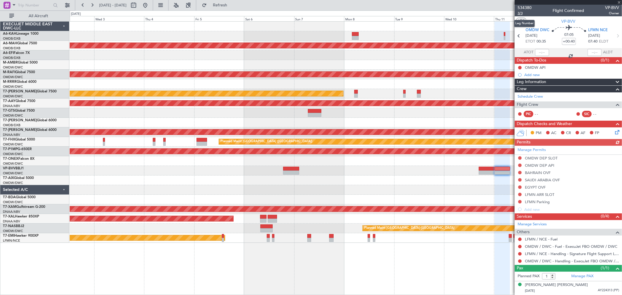
click at [520, 14] on span "3/3" at bounding box center [525, 13] width 14 height 5
click at [232, 7] on span "Refresh" at bounding box center [220, 5] width 24 height 4
click at [619, 3] on span at bounding box center [619, 2] width 6 height 5
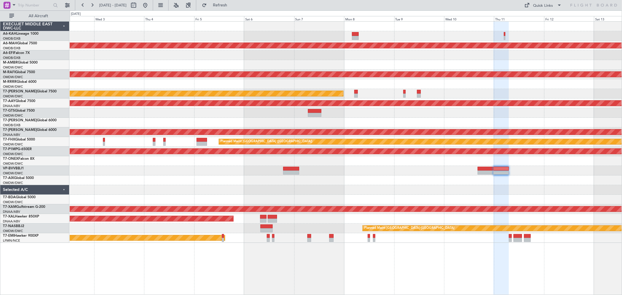
type input "0"
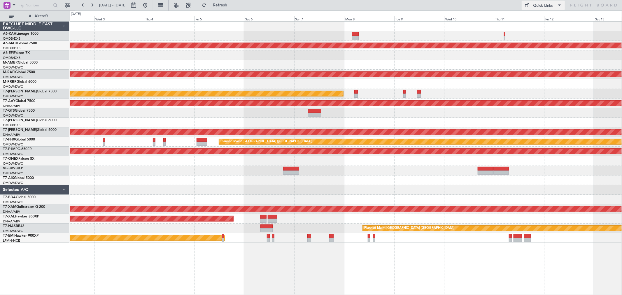
click at [552, 6] on div "Quick Links" at bounding box center [543, 6] width 20 height 6
click at [534, 18] on button "Trip Builder" at bounding box center [544, 19] width 44 height 14
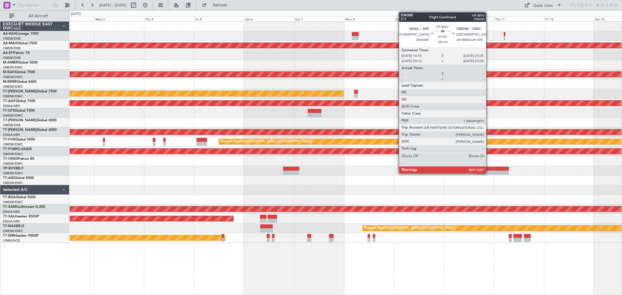
click at [489, 169] on div at bounding box center [485, 169] width 15 height 4
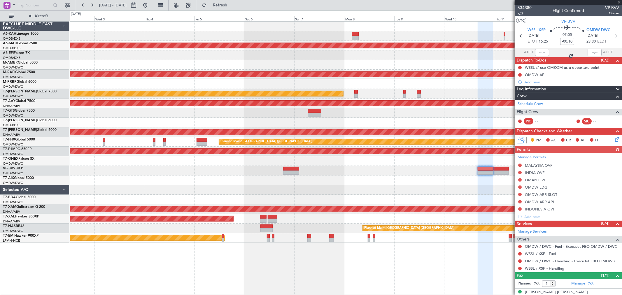
click at [522, 13] on span "2/3" at bounding box center [525, 13] width 14 height 5
click at [232, 5] on span "Refresh" at bounding box center [220, 5] width 24 height 4
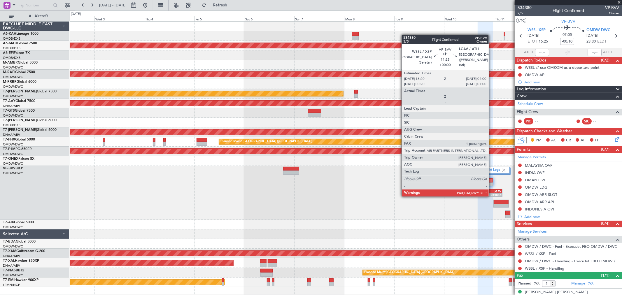
click at [492, 196] on div "04:00 Z" at bounding box center [495, 194] width 11 height 3
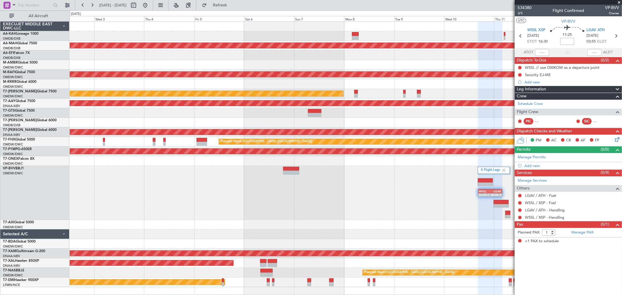
click at [563, 42] on input at bounding box center [567, 41] width 14 height 7
click at [564, 39] on input at bounding box center [567, 41] width 14 height 7
type input "+00:25"
click at [526, 14] on span "3/5" at bounding box center [525, 13] width 14 height 5
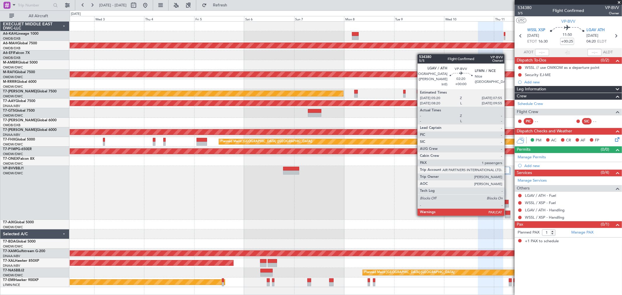
click at [507, 215] on div at bounding box center [507, 217] width 5 height 4
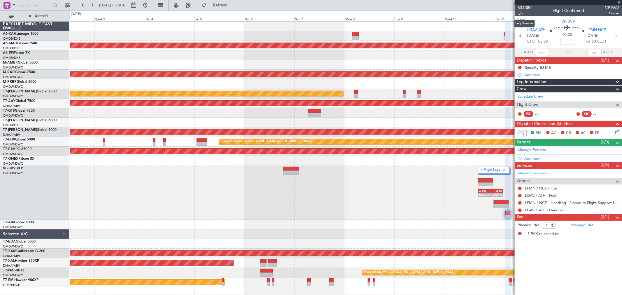
click at [520, 14] on span "5/5" at bounding box center [525, 13] width 14 height 5
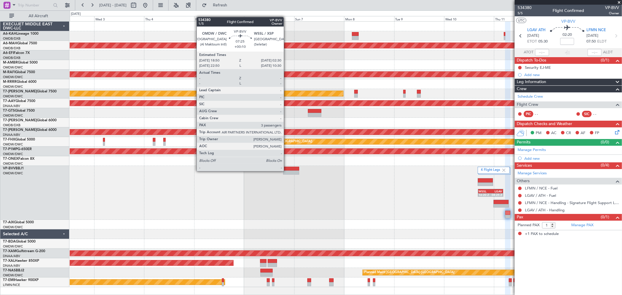
click at [286, 170] on div at bounding box center [291, 169] width 16 height 4
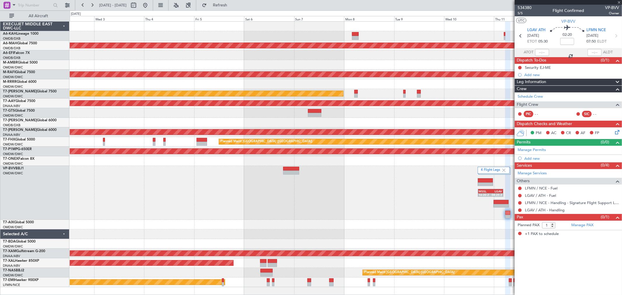
type input "+00:10"
type input "3"
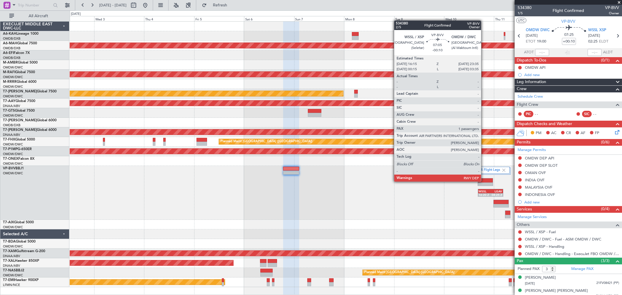
click at [484, 181] on div at bounding box center [485, 180] width 15 height 4
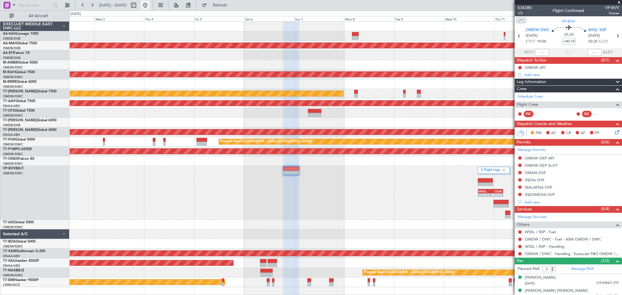
click at [150, 8] on button at bounding box center [145, 5] width 9 height 9
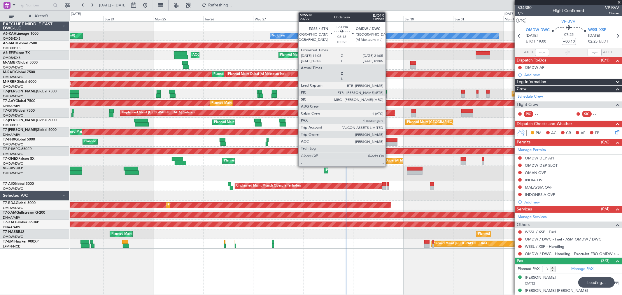
click at [388, 144] on div at bounding box center [390, 144] width 15 height 4
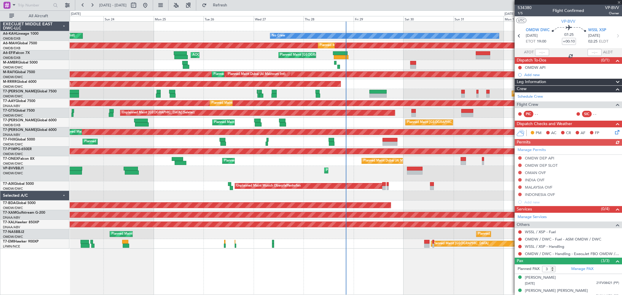
type input "+00:25"
type input "4"
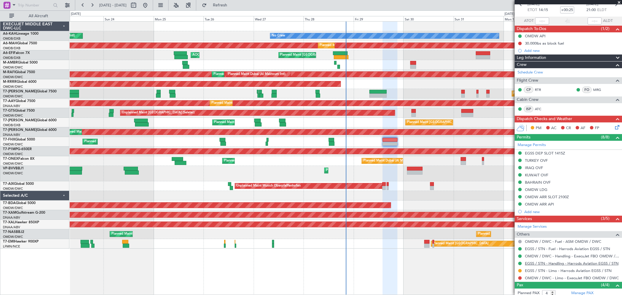
scroll to position [65, 0]
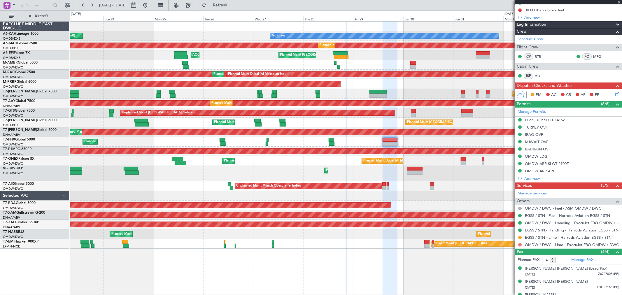
click at [520, 245] on button at bounding box center [519, 244] width 3 height 3
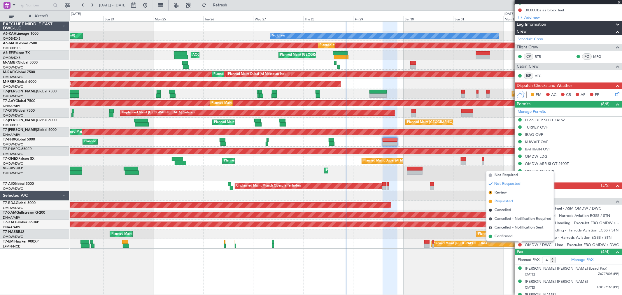
click at [505, 202] on span "Requested" at bounding box center [504, 202] width 18 height 6
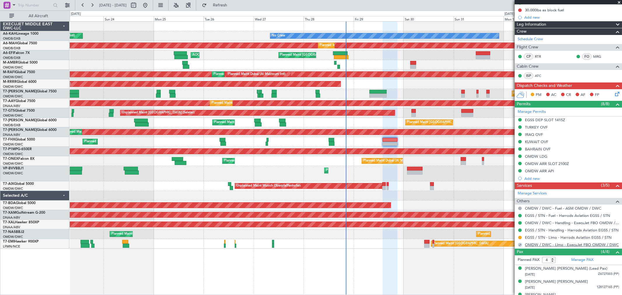
click at [540, 244] on link "OMDW / DWC - Limo - ExecuJet FBO OMDW / DWC" at bounding box center [572, 244] width 94 height 5
click at [232, 1] on button "Refresh" at bounding box center [216, 5] width 35 height 9
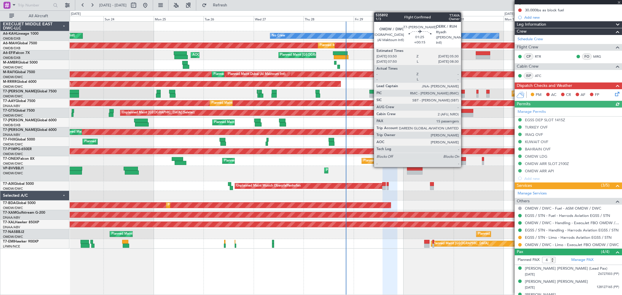
click at [464, 92] on div at bounding box center [462, 92] width 3 height 4
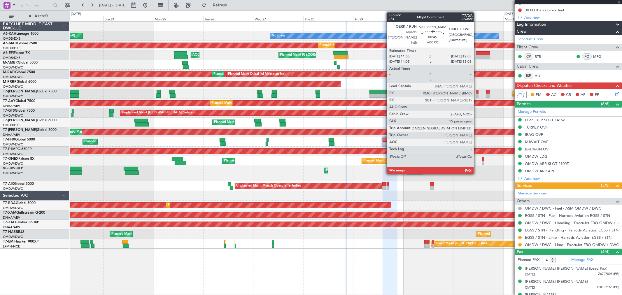
click at [477, 92] on div at bounding box center [477, 92] width 2 height 4
type input "+00:15"
type input "15"
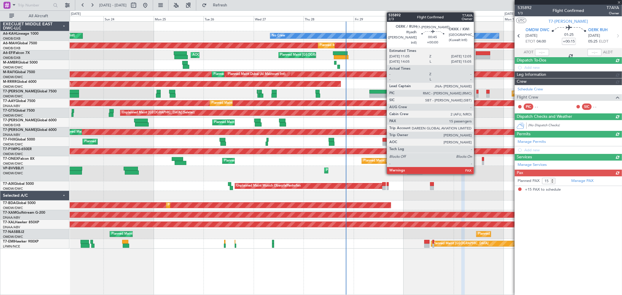
scroll to position [0, 0]
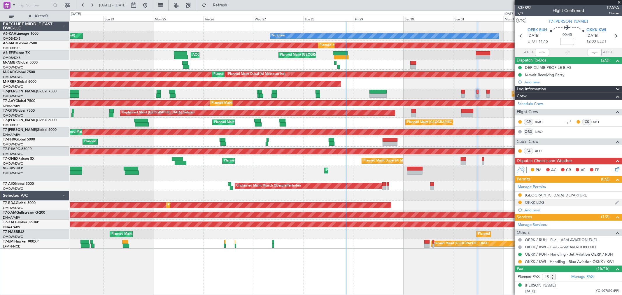
click at [534, 201] on div "OKKK LDG" at bounding box center [534, 202] width 19 height 5
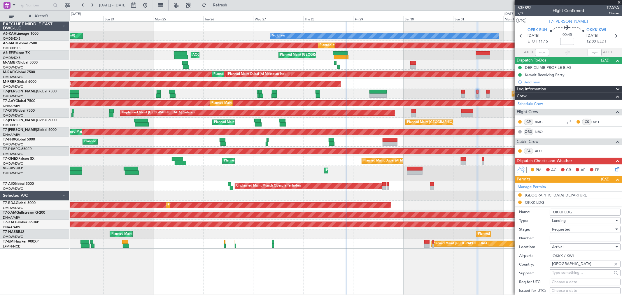
drag, startPoint x: 567, startPoint y: 239, endPoint x: 563, endPoint y: 231, distance: 9.4
click at [567, 239] on input "Number:" at bounding box center [585, 238] width 71 height 7
paste input "1200-AP/25"
type input "1200-AP/25"
click at [561, 226] on div "Requested" at bounding box center [583, 229] width 62 height 9
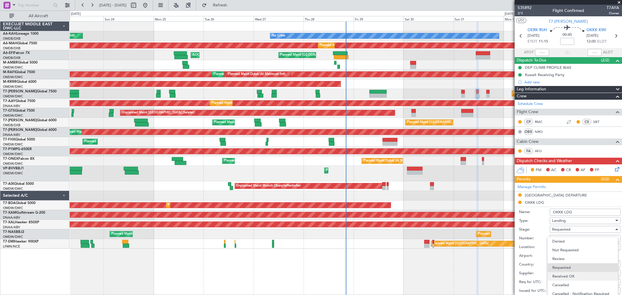
click at [565, 273] on span "Received OK" at bounding box center [582, 276] width 61 height 9
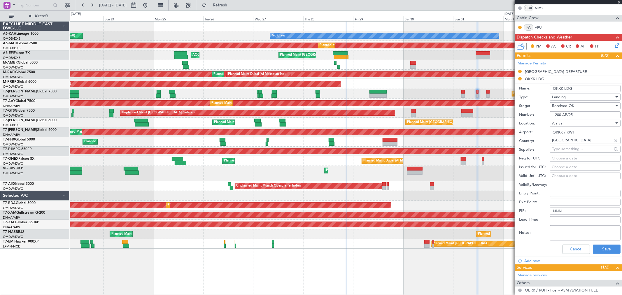
scroll to position [129, 0]
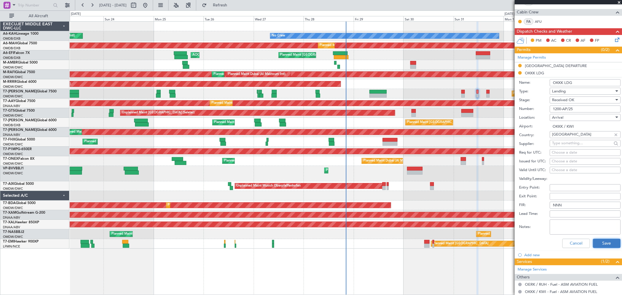
click at [593, 242] on button "Save" at bounding box center [607, 243] width 28 height 9
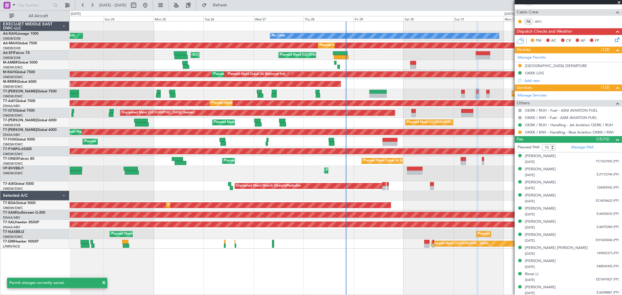
scroll to position [162, 0]
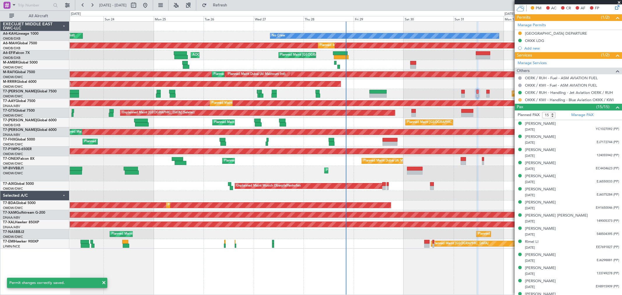
click at [519, 100] on button at bounding box center [519, 99] width 3 height 3
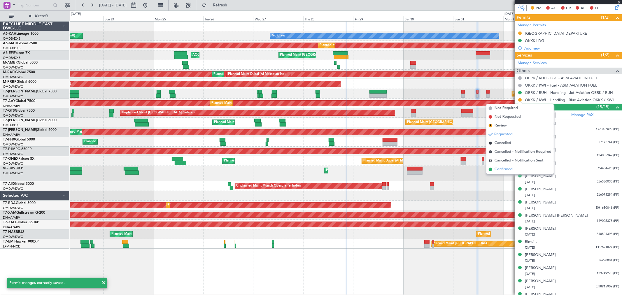
click at [506, 168] on span "Confirmed" at bounding box center [504, 169] width 18 height 6
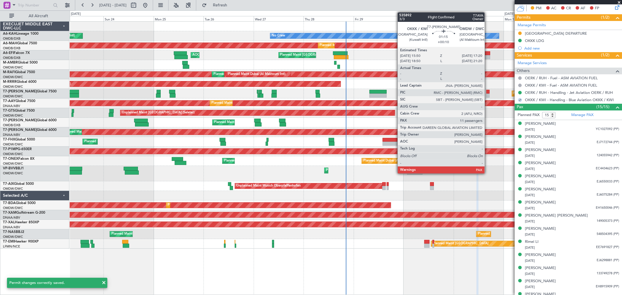
click at [488, 96] on div at bounding box center [487, 96] width 3 height 4
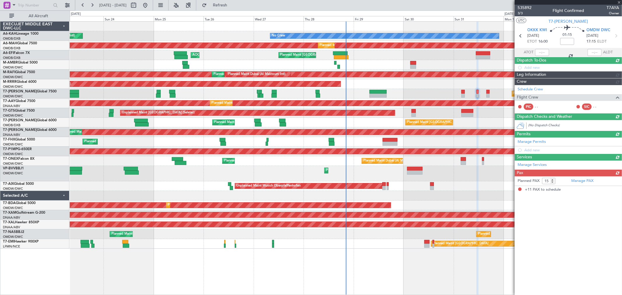
type input "+00:10"
type input "11"
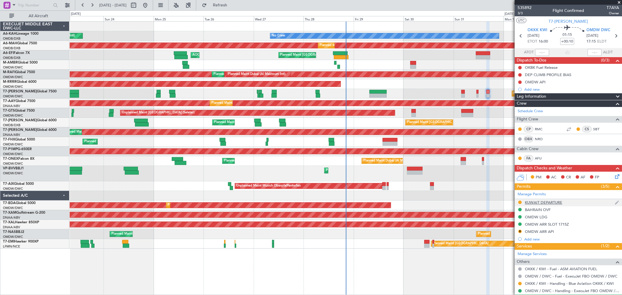
click at [550, 201] on div "KUWAIT DEPARTURE" at bounding box center [543, 202] width 37 height 5
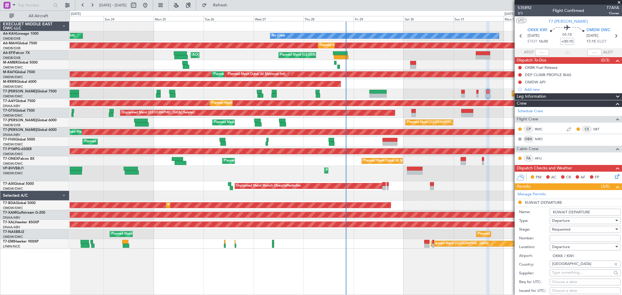
scroll to position [32, 0]
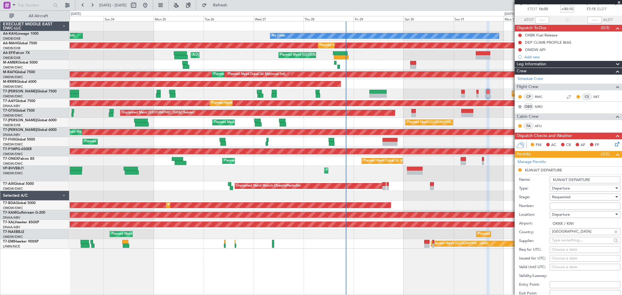
click at [557, 206] on input "Number:" at bounding box center [585, 206] width 71 height 7
paste input "1200-AP/25"
type input "1200-AP/25"
drag, startPoint x: 558, startPoint y: 199, endPoint x: 558, endPoint y: 201, distance: 3.0
click at [558, 199] on span "Requested" at bounding box center [561, 196] width 18 height 5
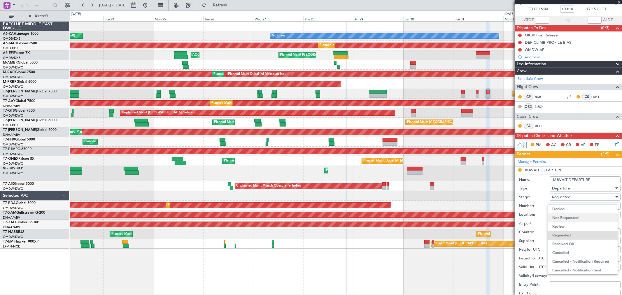
scroll to position [2, 0]
click at [569, 243] on span "Received OK" at bounding box center [582, 241] width 61 height 9
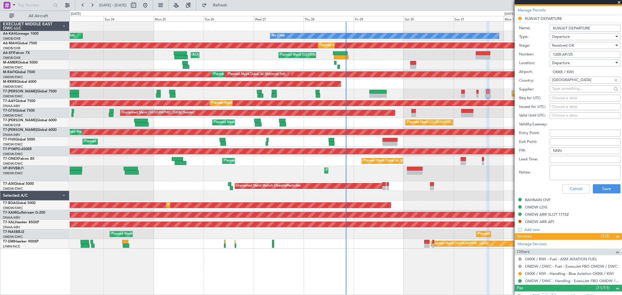
scroll to position [194, 0]
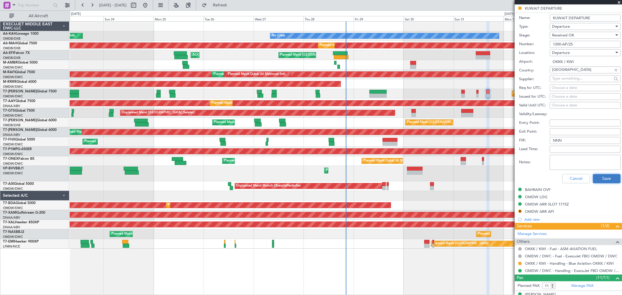
click at [596, 174] on button "Save" at bounding box center [607, 178] width 28 height 9
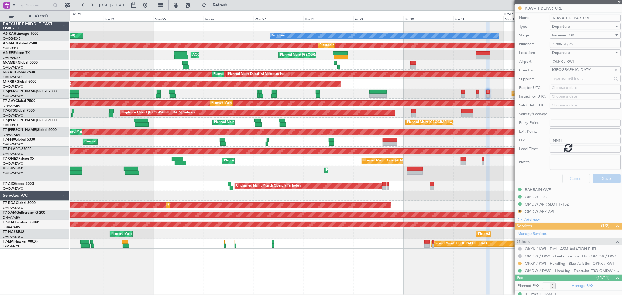
scroll to position [160, 0]
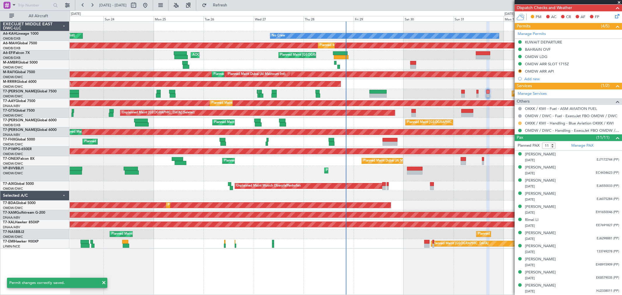
click at [519, 123] on button at bounding box center [519, 123] width 3 height 3
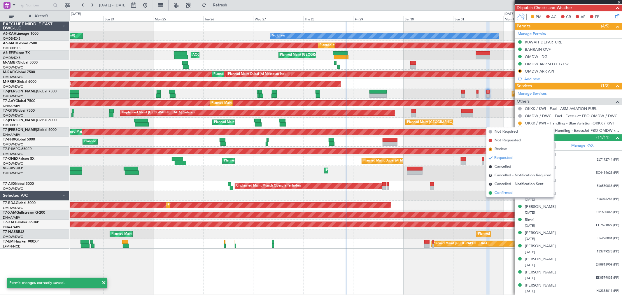
click at [509, 192] on span "Confirmed" at bounding box center [504, 193] width 18 height 6
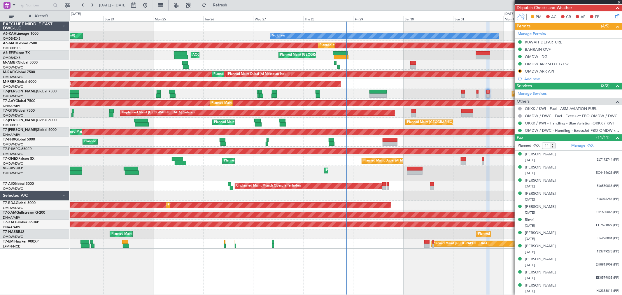
click at [208, 183] on div "Unplanned Maint Munich Oberpfaffenhofen" at bounding box center [346, 186] width 552 height 10
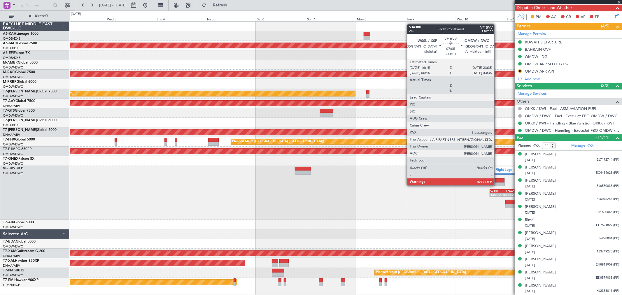
click at [497, 185] on div at bounding box center [497, 185] width 15 height 4
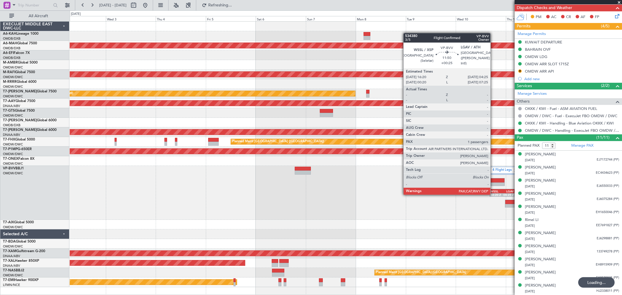
click at [493, 194] on div "16:20 Z" at bounding box center [496, 194] width 12 height 3
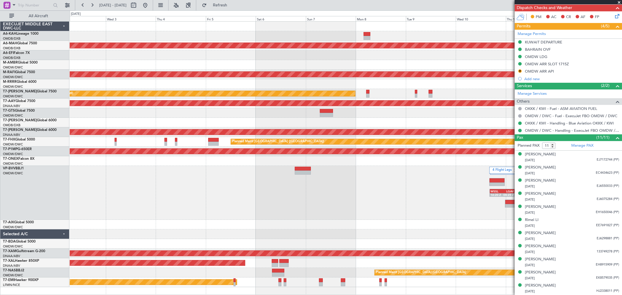
click at [368, 187] on div "4 Flight Legs WSSL 16:20 Z LGAV 04:25 Z" at bounding box center [346, 193] width 552 height 54
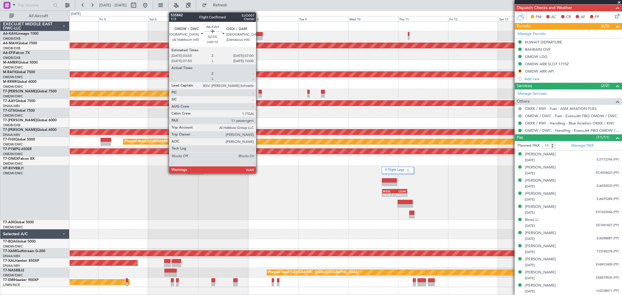
click at [259, 34] on div at bounding box center [259, 34] width 7 height 4
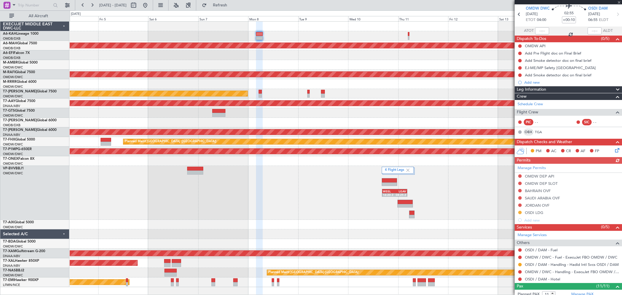
scroll to position [32, 0]
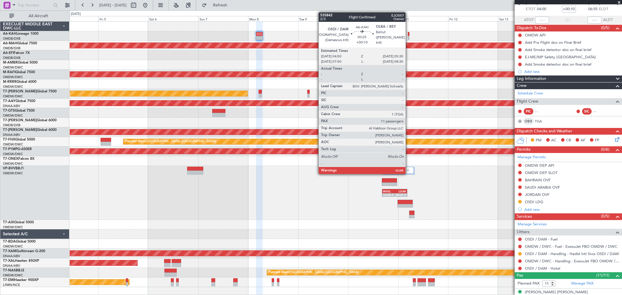
click at [409, 37] on div at bounding box center [408, 38] width 1 height 4
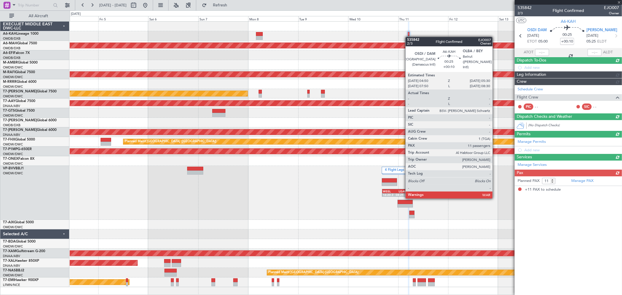
scroll to position [0, 0]
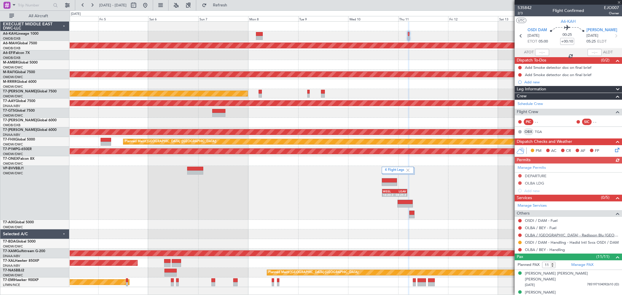
click at [563, 236] on link "OLBA / [GEOGRAPHIC_DATA] - Radisson Blu [GEOGRAPHIC_DATA] [GEOGRAPHIC_DATA] OLB…" at bounding box center [572, 235] width 94 height 5
click at [539, 249] on link "OLBA / BEY - Handling" at bounding box center [545, 249] width 40 height 5
click at [541, 250] on link "OLBA / BEY - Handling" at bounding box center [545, 249] width 40 height 5
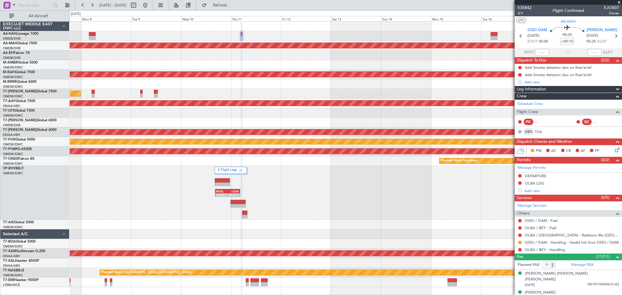
click at [282, 52] on div at bounding box center [346, 55] width 552 height 10
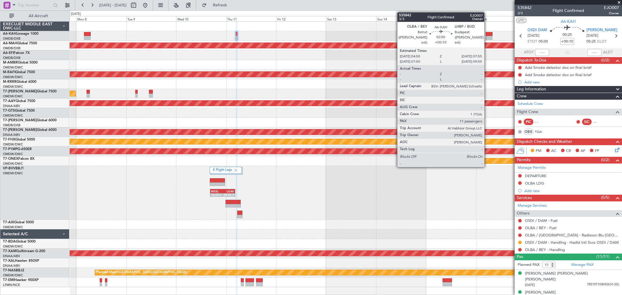
click at [487, 35] on div at bounding box center [489, 34] width 7 height 4
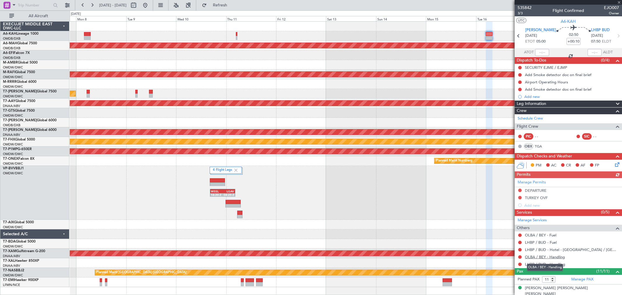
click at [542, 258] on link "OLBA / BEY - Handling" at bounding box center [545, 257] width 40 height 5
click at [232, 6] on span "Refresh" at bounding box center [220, 5] width 24 height 4
click at [520, 257] on button at bounding box center [519, 256] width 3 height 3
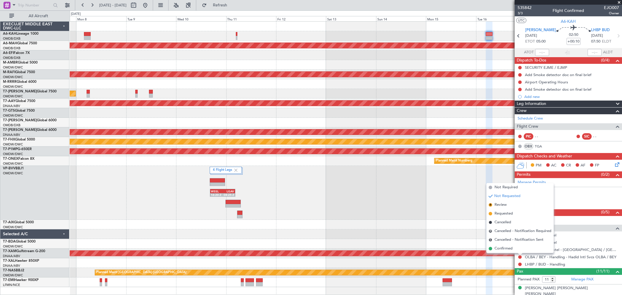
click at [497, 212] on span "Requested" at bounding box center [504, 214] width 18 height 6
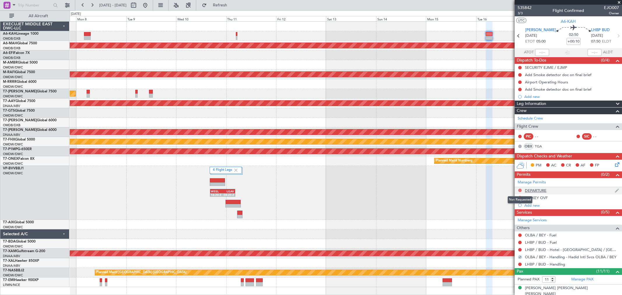
click at [520, 190] on button at bounding box center [519, 190] width 3 height 3
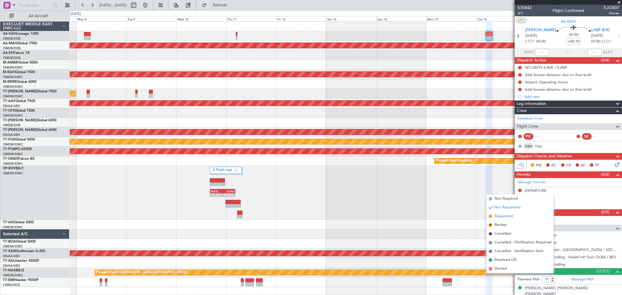
click at [500, 215] on span "Requested" at bounding box center [504, 216] width 18 height 6
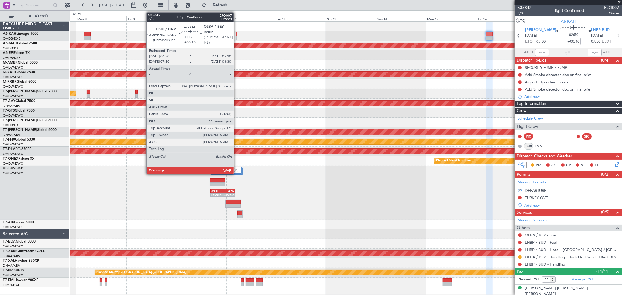
click at [236, 38] on div at bounding box center [236, 38] width 1 height 4
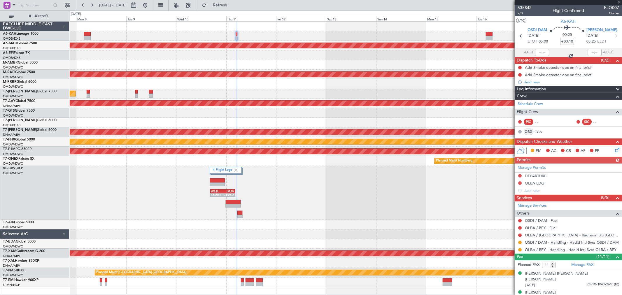
click at [517, 183] on div "Manage Permits DEPARTURE OLBA LDG Add new" at bounding box center [568, 179] width 107 height 31
click at [520, 183] on button at bounding box center [519, 182] width 3 height 3
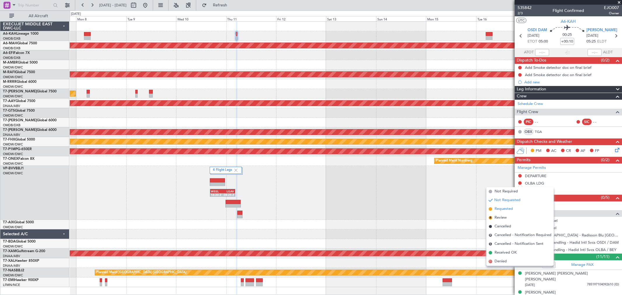
click at [510, 208] on span "Requested" at bounding box center [504, 209] width 18 height 6
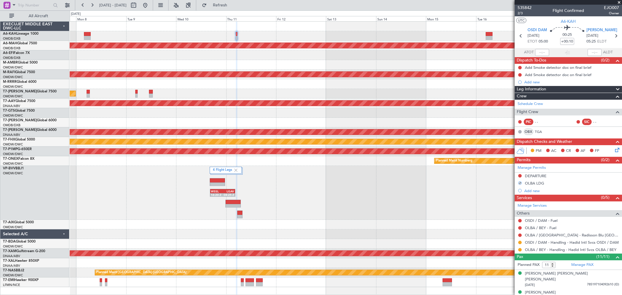
click at [446, 204] on div "4 Flight Legs WSSL 16:20 Z LGAV 04:25 Z" at bounding box center [346, 193] width 552 height 54
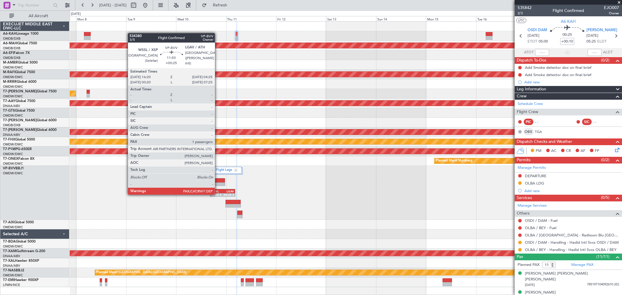
click at [218, 194] on div "16:20 Z" at bounding box center [217, 194] width 12 height 3
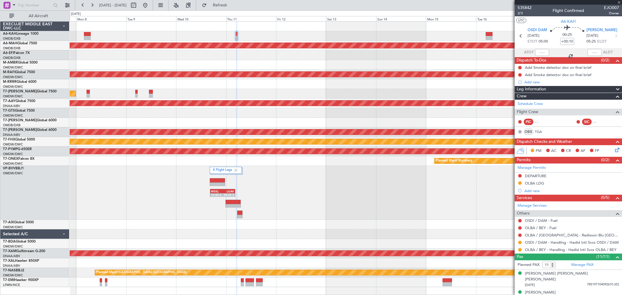
type input "+00:25"
type input "1"
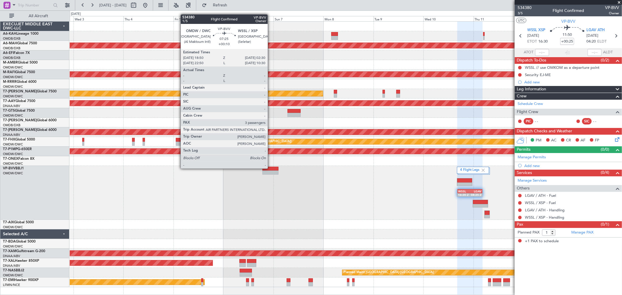
click at [271, 168] on div at bounding box center [270, 169] width 16 height 4
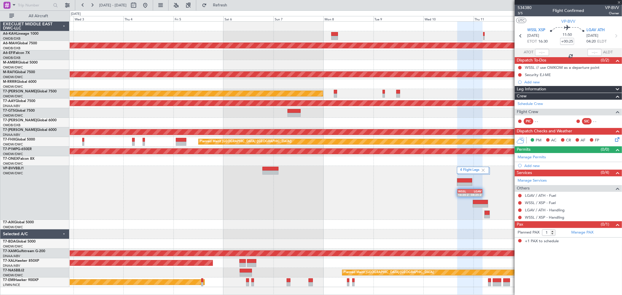
type input "+00:10"
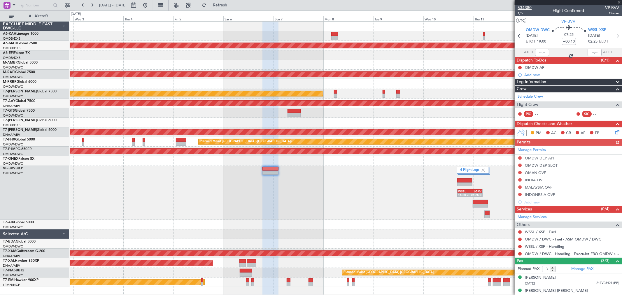
click at [529, 8] on span "534380" at bounding box center [525, 8] width 14 height 6
click at [150, 5] on button at bounding box center [145, 5] width 9 height 9
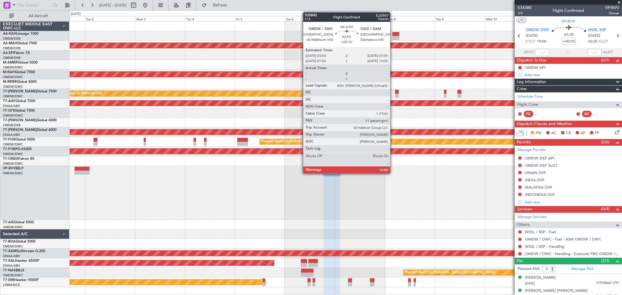
click at [393, 37] on div at bounding box center [395, 38] width 7 height 4
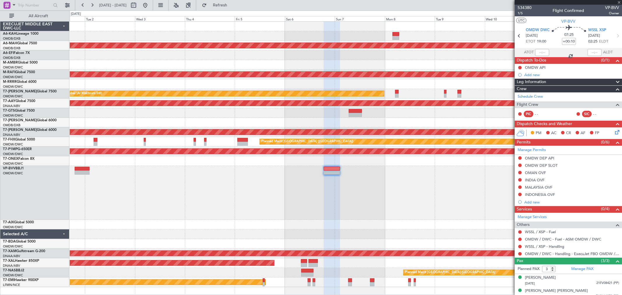
type input "11"
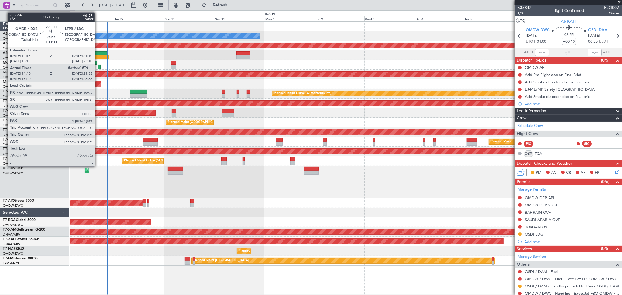
click at [98, 51] on div at bounding box center [101, 53] width 15 height 4
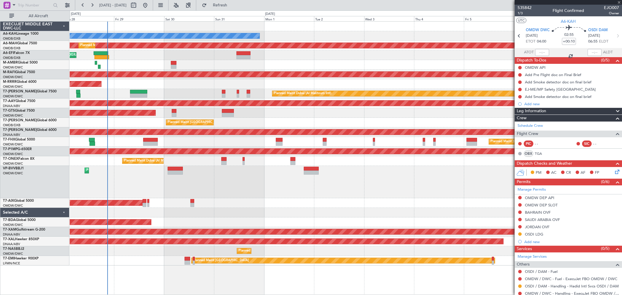
type input "14:55"
type input "4"
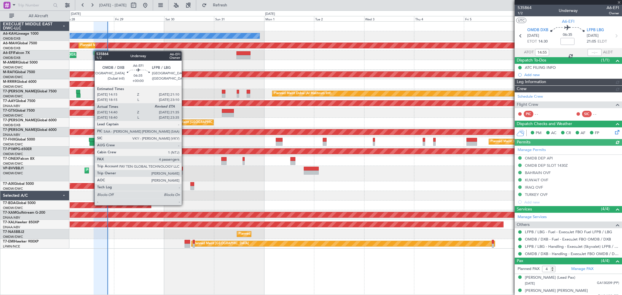
type input "[PERSON_NAME] (ANI)"
type input "7139"
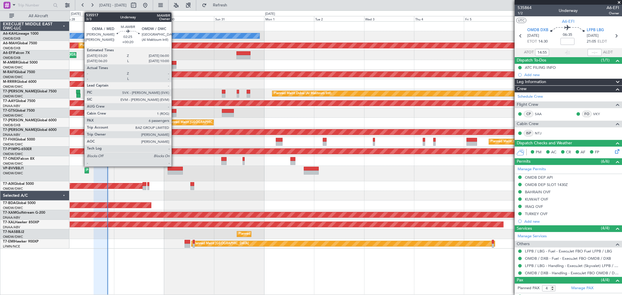
click at [174, 68] on div at bounding box center [174, 67] width 6 height 4
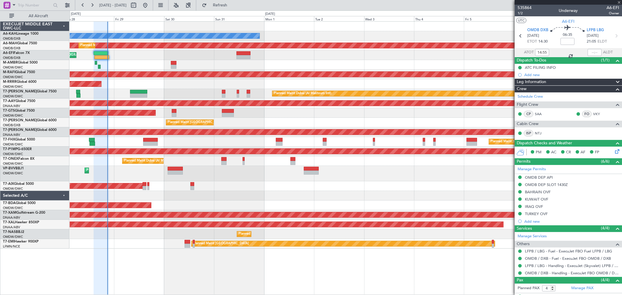
type input "+00:20"
type input "6"
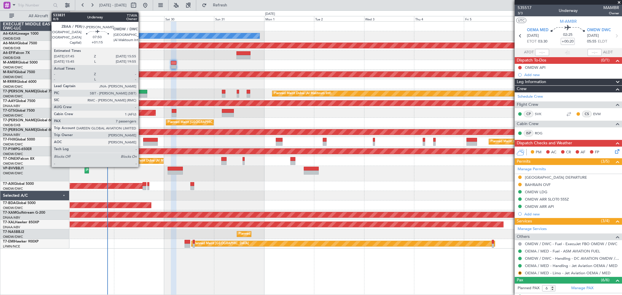
click at [141, 94] on div at bounding box center [138, 96] width 17 height 4
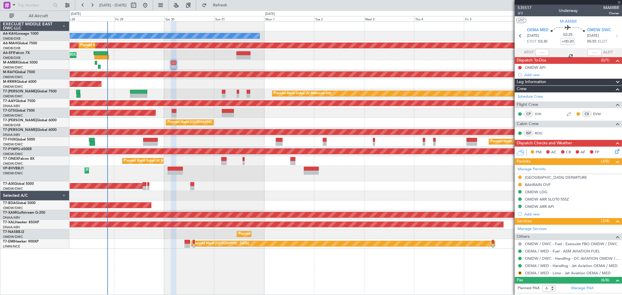
type input "+01:15"
type input "7"
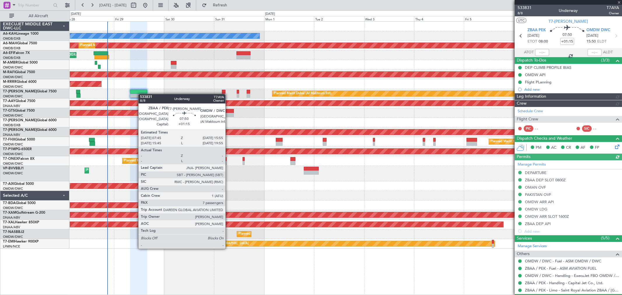
type input "[PERSON_NAME] ([PERSON_NAME])"
type input "7123"
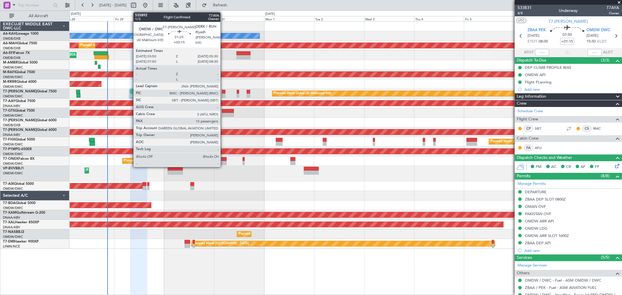
click at [223, 94] on div at bounding box center [223, 96] width 3 height 4
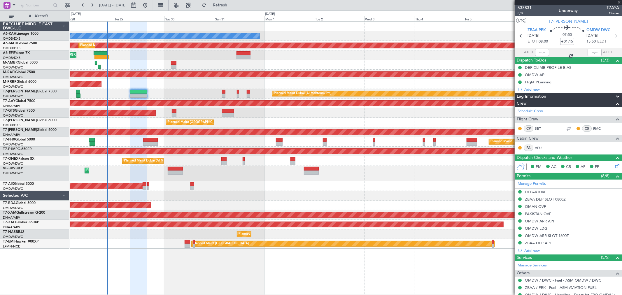
type input "+00:15"
type input "15"
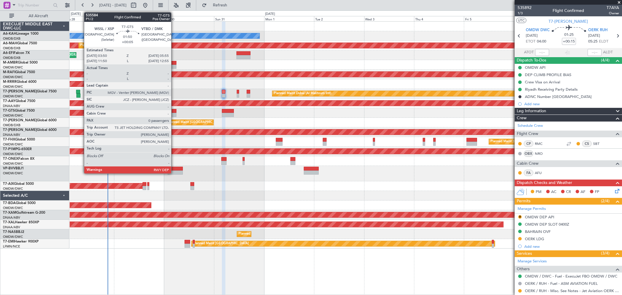
click at [174, 113] on div at bounding box center [174, 115] width 4 height 4
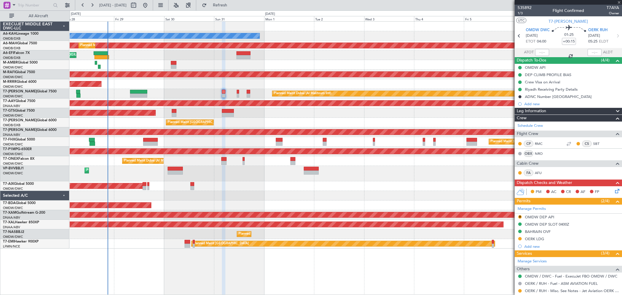
type input "+00:05"
type input "0"
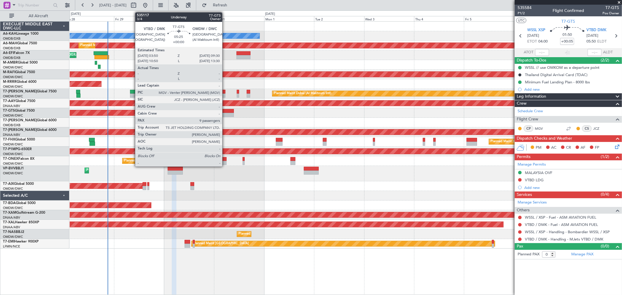
click at [225, 115] on div at bounding box center [228, 115] width 12 height 4
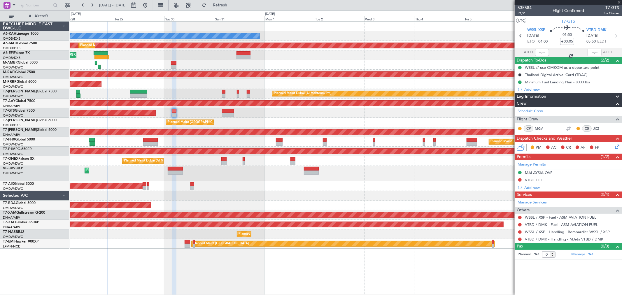
type input "9"
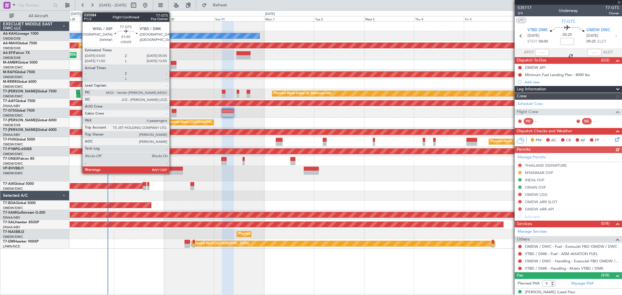
click at [172, 115] on div at bounding box center [174, 115] width 4 height 4
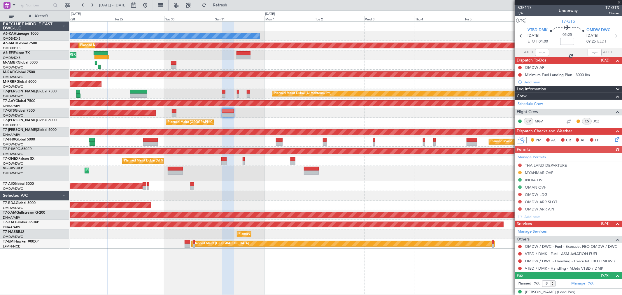
type input "+00:05"
type input "0"
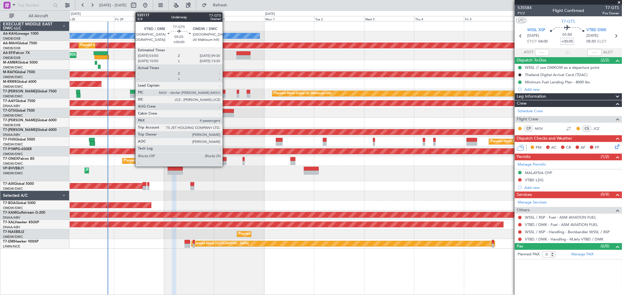
click at [225, 114] on div at bounding box center [228, 115] width 12 height 4
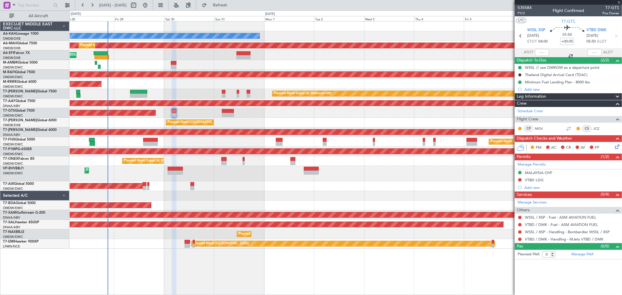
type input "9"
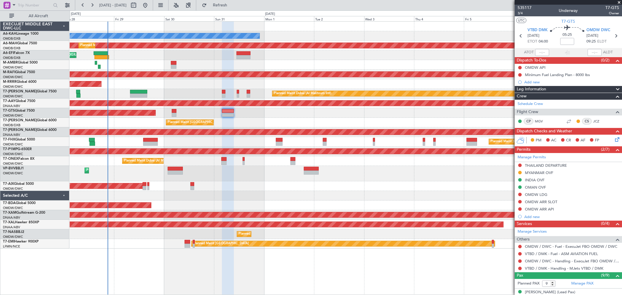
click at [282, 113] on div "Unplanned Maint [GEOGRAPHIC_DATA] (Seletar)" at bounding box center [346, 113] width 552 height 10
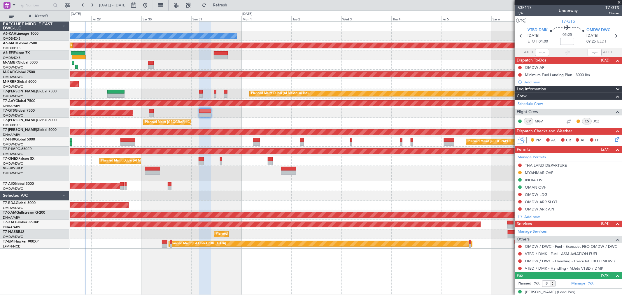
click at [240, 120] on div "Planned Maint [GEOGRAPHIC_DATA] ([GEOGRAPHIC_DATA] Intl) Planned Maint [GEOGRAP…" at bounding box center [346, 123] width 552 height 10
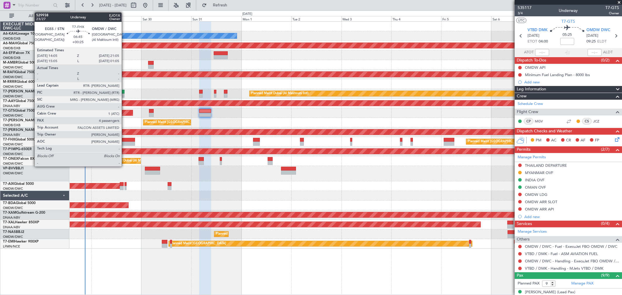
click at [125, 140] on div at bounding box center [127, 140] width 15 height 4
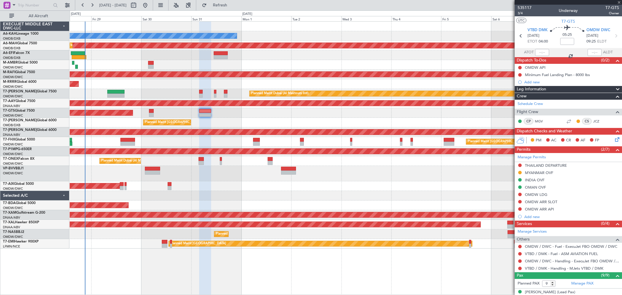
type input "+00:25"
type input "4"
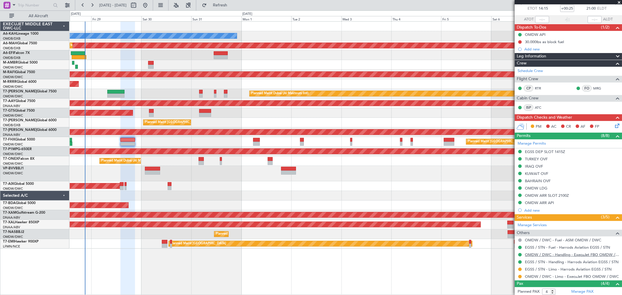
scroll to position [87, 0]
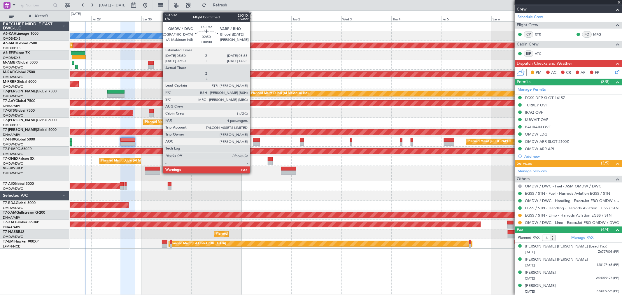
click at [253, 144] on div at bounding box center [256, 144] width 7 height 4
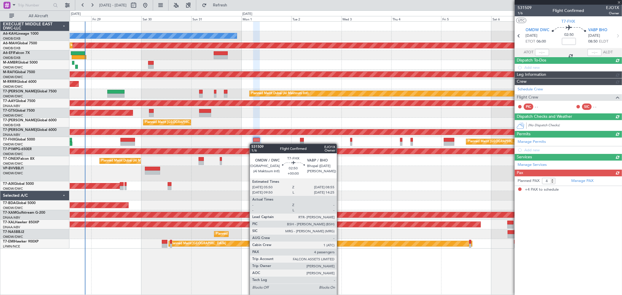
scroll to position [0, 0]
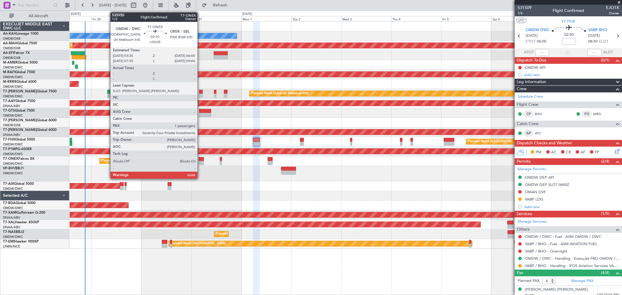
click at [200, 162] on div at bounding box center [201, 163] width 5 height 4
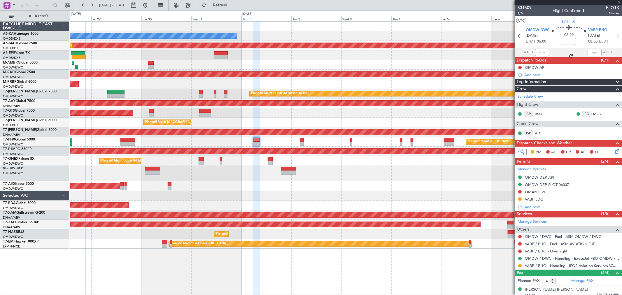
type input "+00:05"
type input "1"
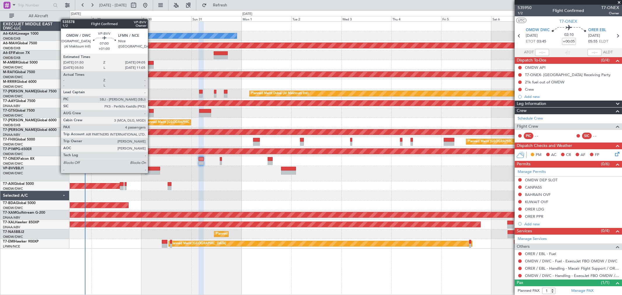
click at [151, 173] on div at bounding box center [152, 173] width 15 height 4
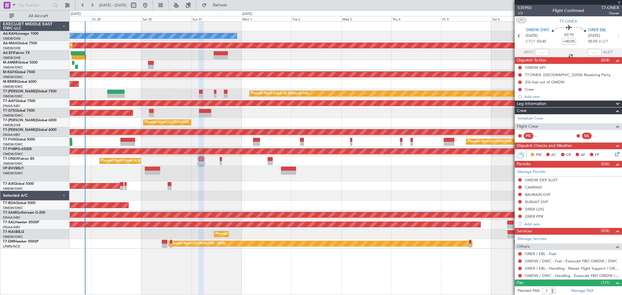
type input "+01:00"
type input "4"
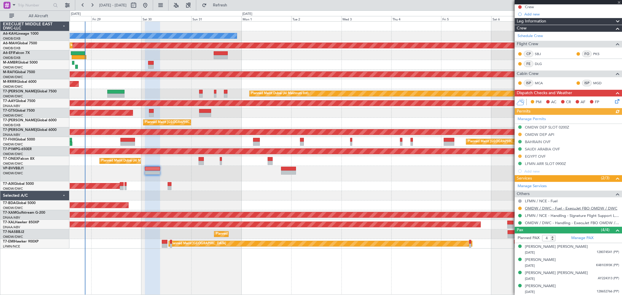
scroll to position [68, 0]
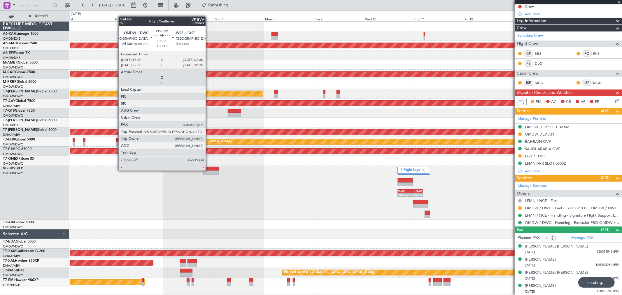
click at [208, 170] on div at bounding box center [211, 169] width 16 height 4
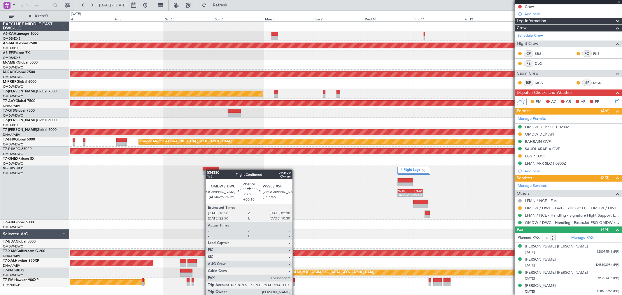
type input "+00:10"
type input "3"
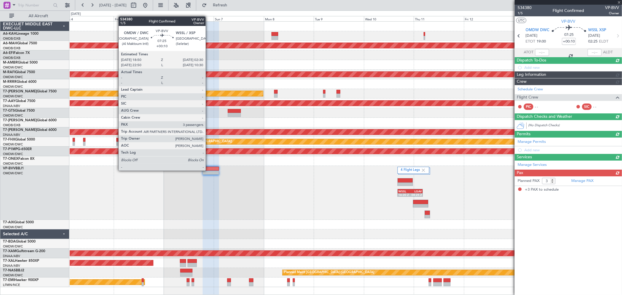
scroll to position [0, 0]
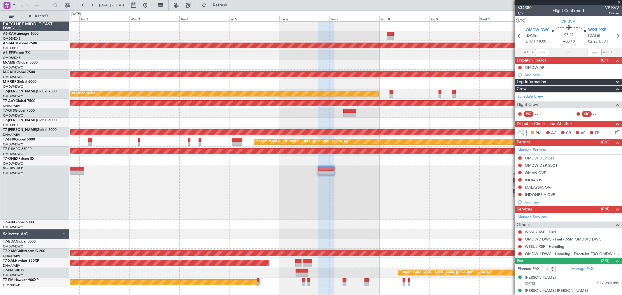
click at [360, 194] on div "4 Flight Legs WSSL 16:20 Z LGAV 04:25 Z" at bounding box center [346, 193] width 552 height 54
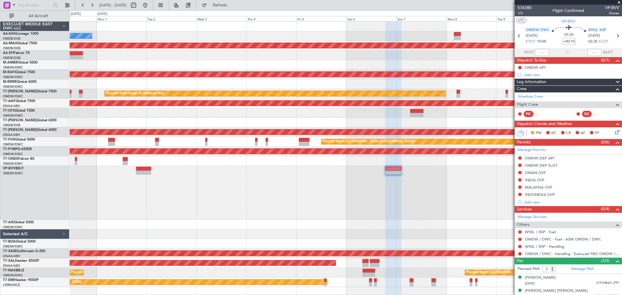
click at [431, 201] on div "4 Flight Legs WSSL 16:20 Z LGAV 04:25 Z" at bounding box center [346, 193] width 552 height 54
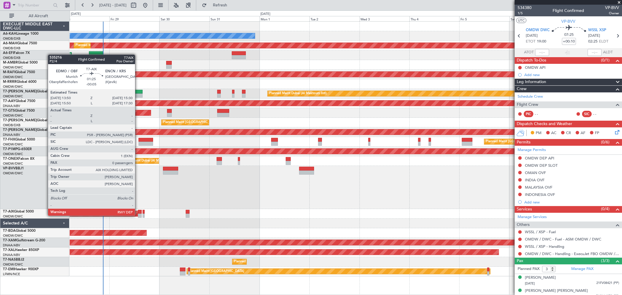
click at [138, 215] on div at bounding box center [139, 216] width 3 height 4
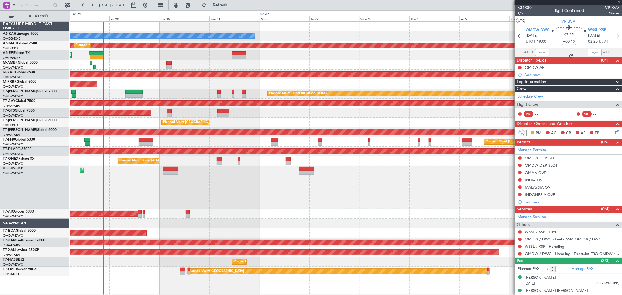
type input "-00:05"
type input "0"
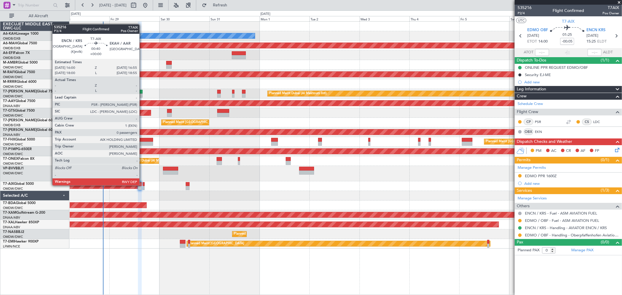
click at [143, 185] on div at bounding box center [144, 184] width 2 height 4
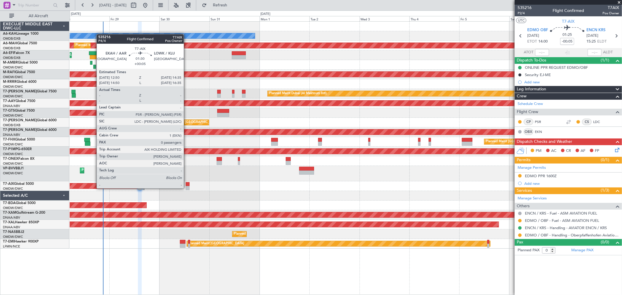
click at [187, 187] on div at bounding box center [188, 188] width 4 height 4
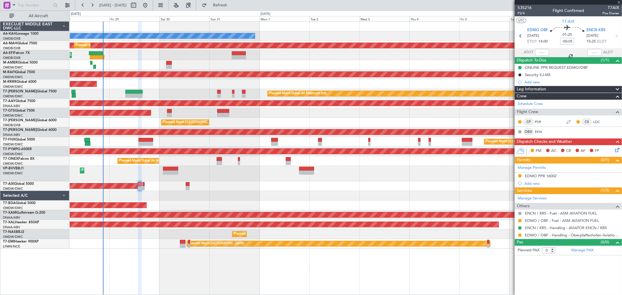
type input "+00:05"
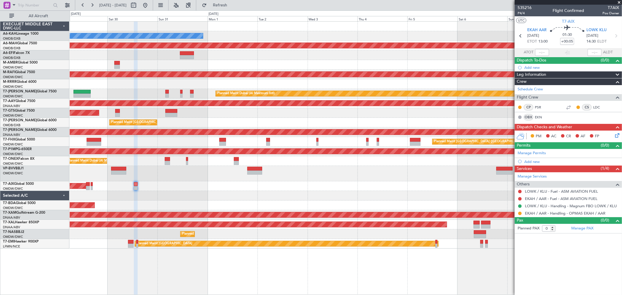
click at [98, 269] on div "No Crew Planned Maint [GEOGRAPHIC_DATA] ([GEOGRAPHIC_DATA]) Planned Maint [GEOG…" at bounding box center [346, 158] width 552 height 274
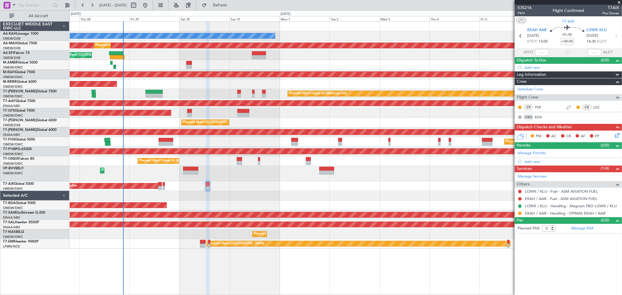
click at [284, 191] on div "No Crew Planned Maint [GEOGRAPHIC_DATA] ([GEOGRAPHIC_DATA]) Planned Maint [GEOG…" at bounding box center [346, 135] width 552 height 227
